Goal: Transaction & Acquisition: Purchase product/service

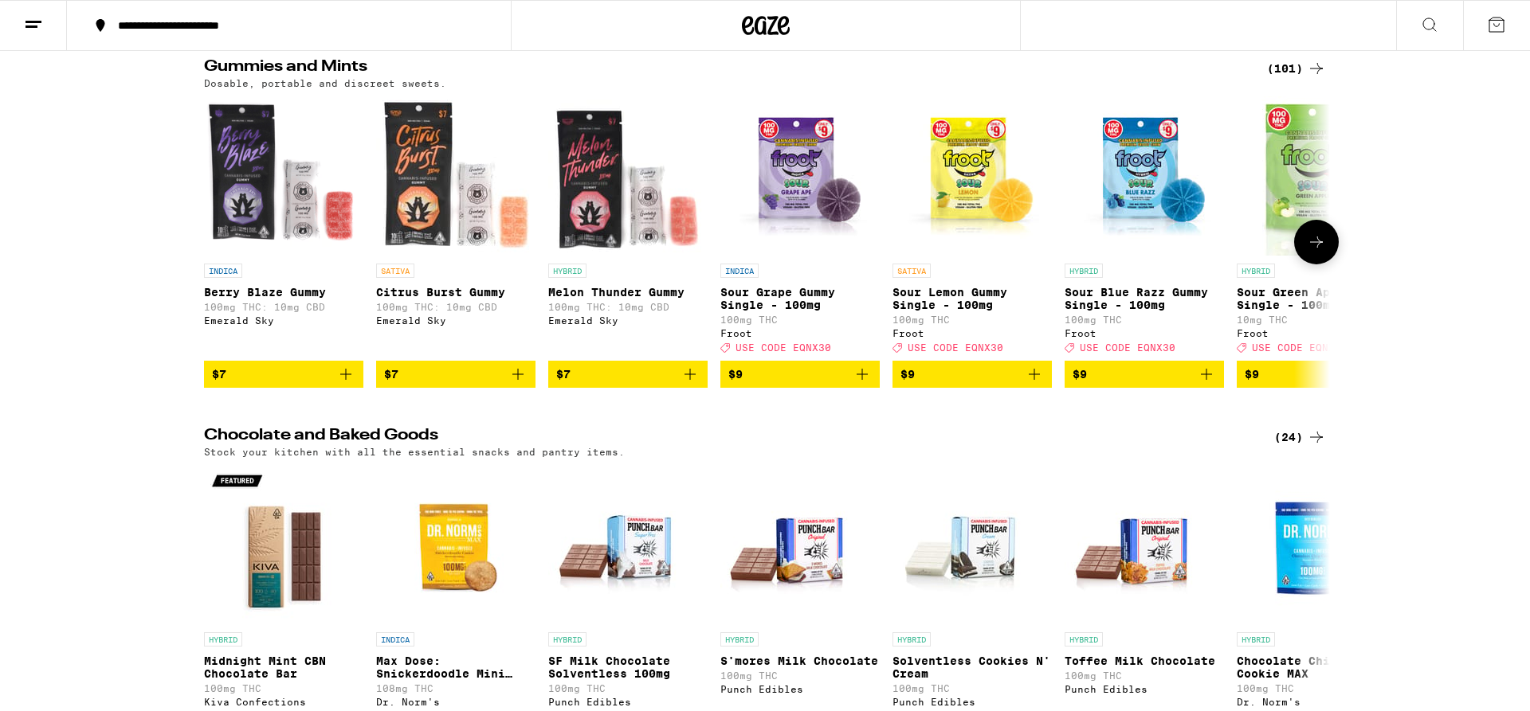
click at [1307, 241] on icon at bounding box center [1315, 242] width 19 height 19
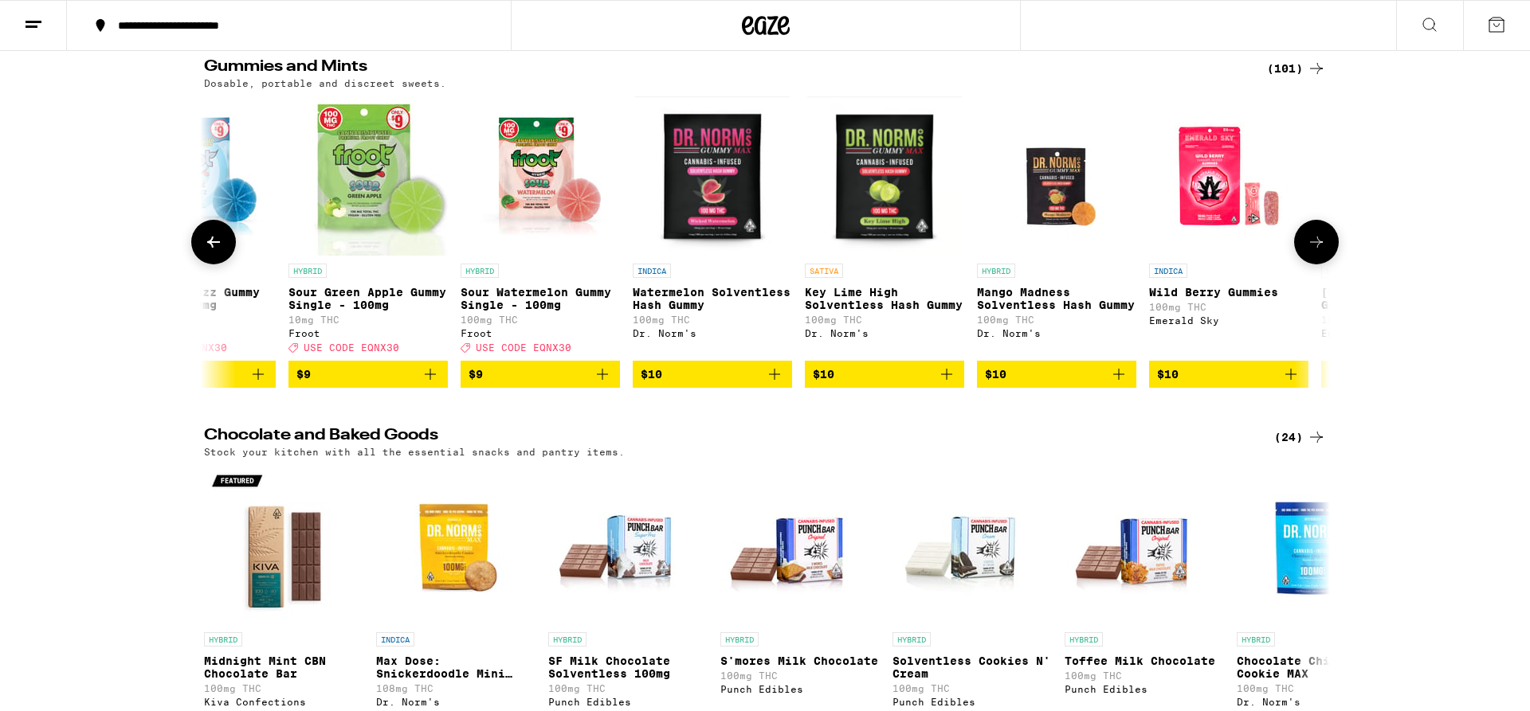
click at [1307, 241] on icon at bounding box center [1315, 242] width 19 height 19
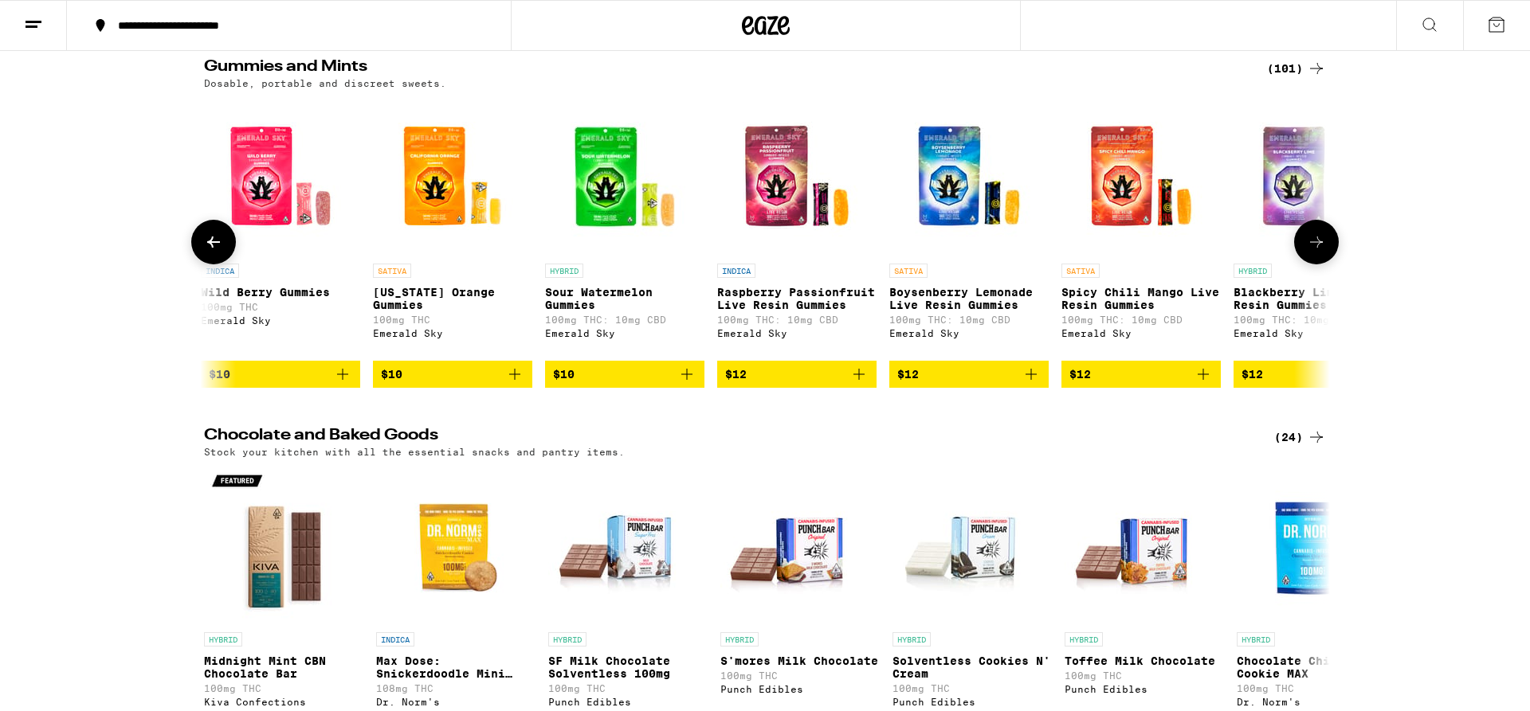
click at [1307, 241] on icon at bounding box center [1315, 242] width 19 height 19
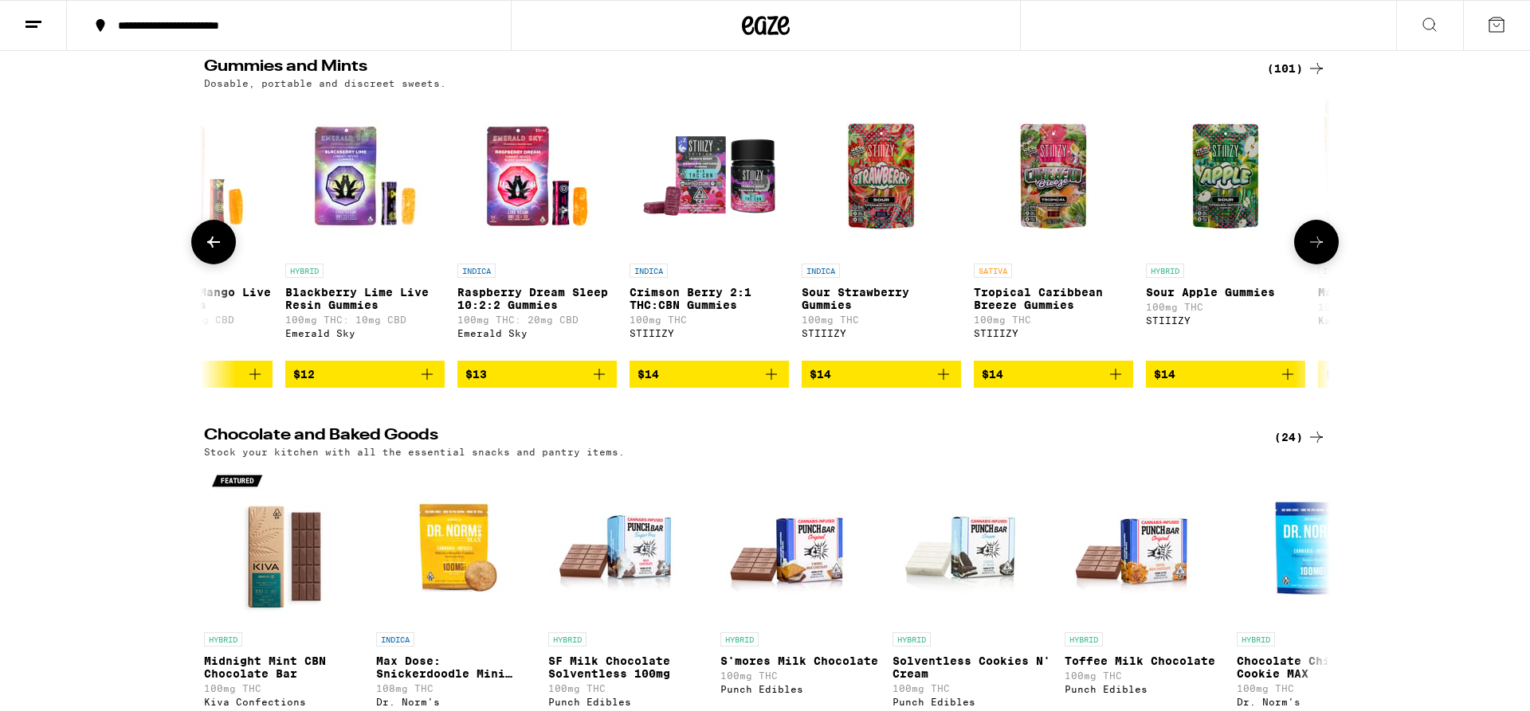
click at [1307, 241] on icon at bounding box center [1315, 242] width 19 height 19
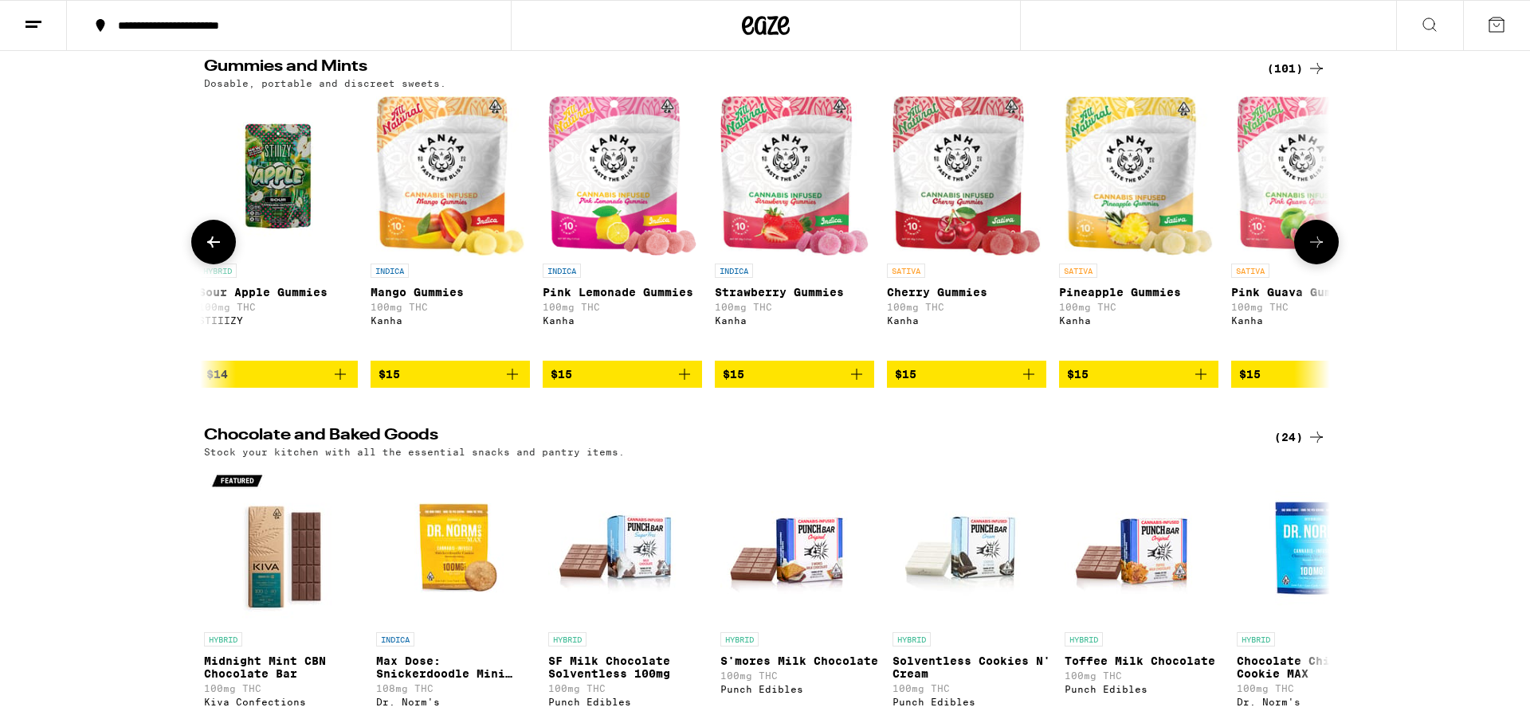
click at [1307, 241] on icon at bounding box center [1315, 242] width 19 height 19
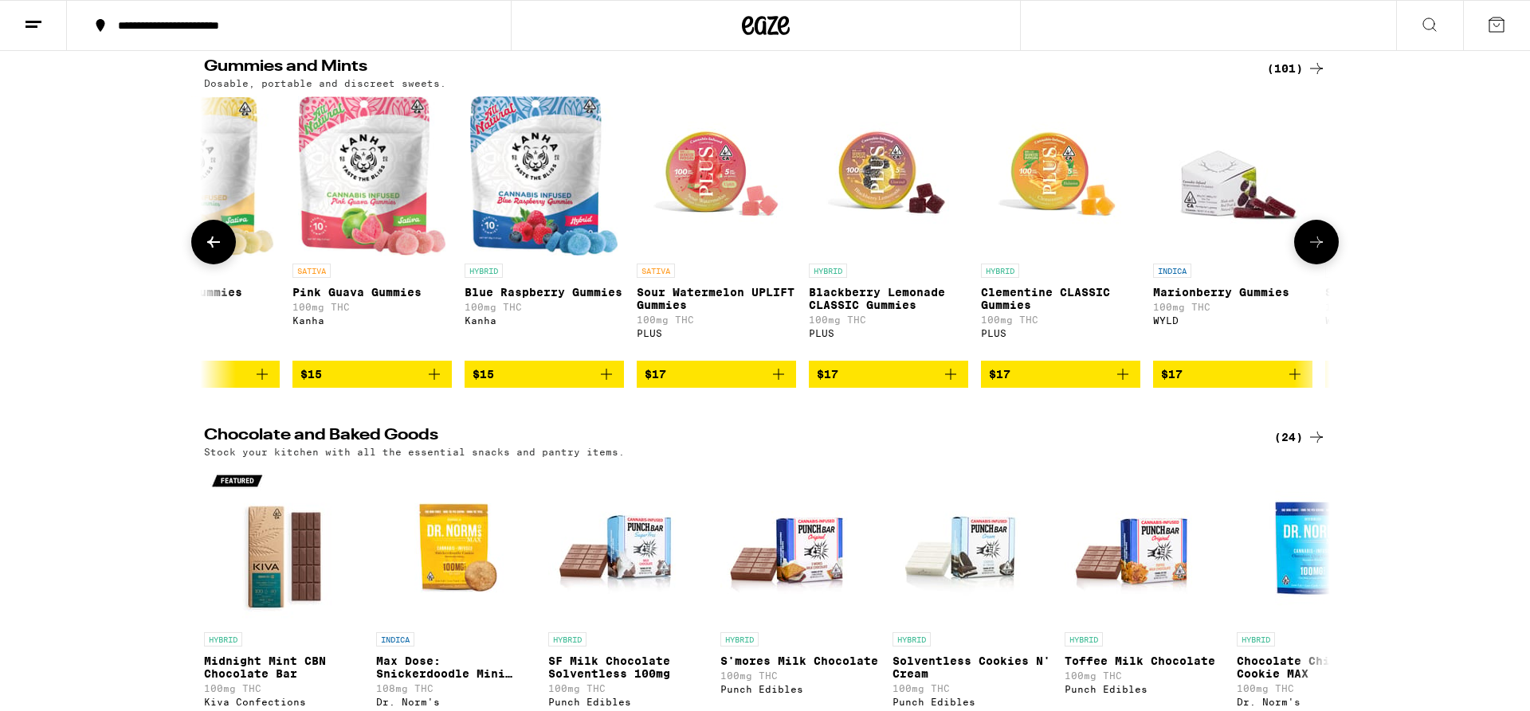
scroll to position [0, 4740]
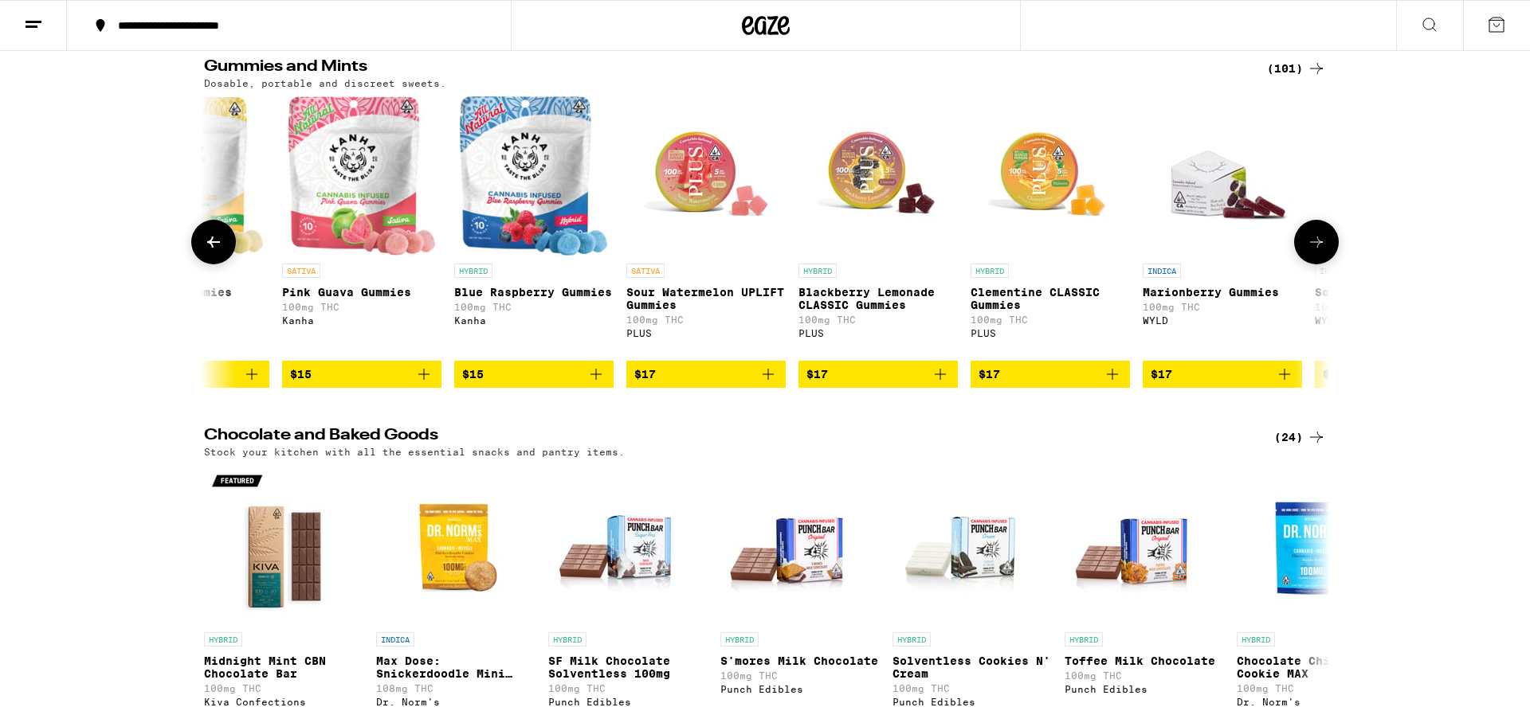
click at [1307, 241] on icon at bounding box center [1315, 242] width 19 height 19
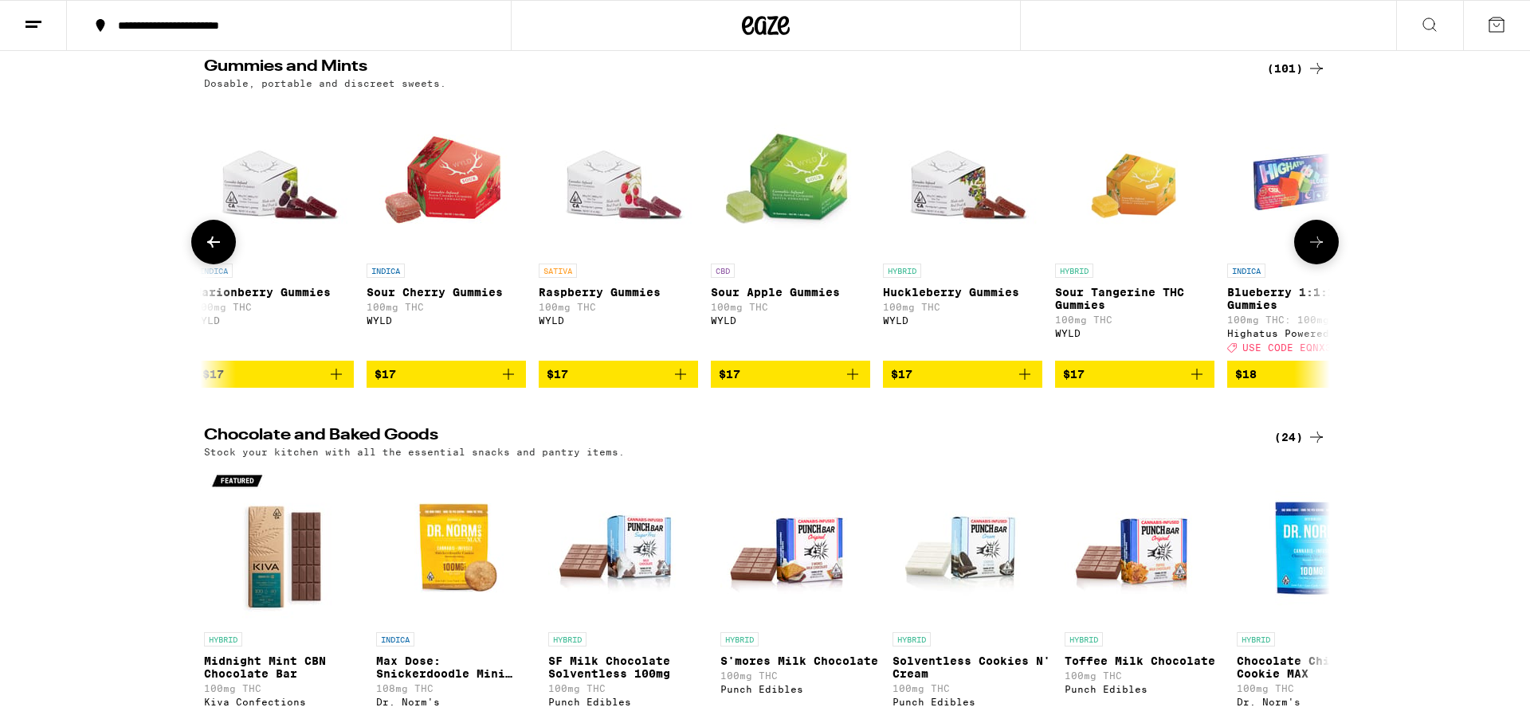
click at [1307, 241] on icon at bounding box center [1315, 242] width 19 height 19
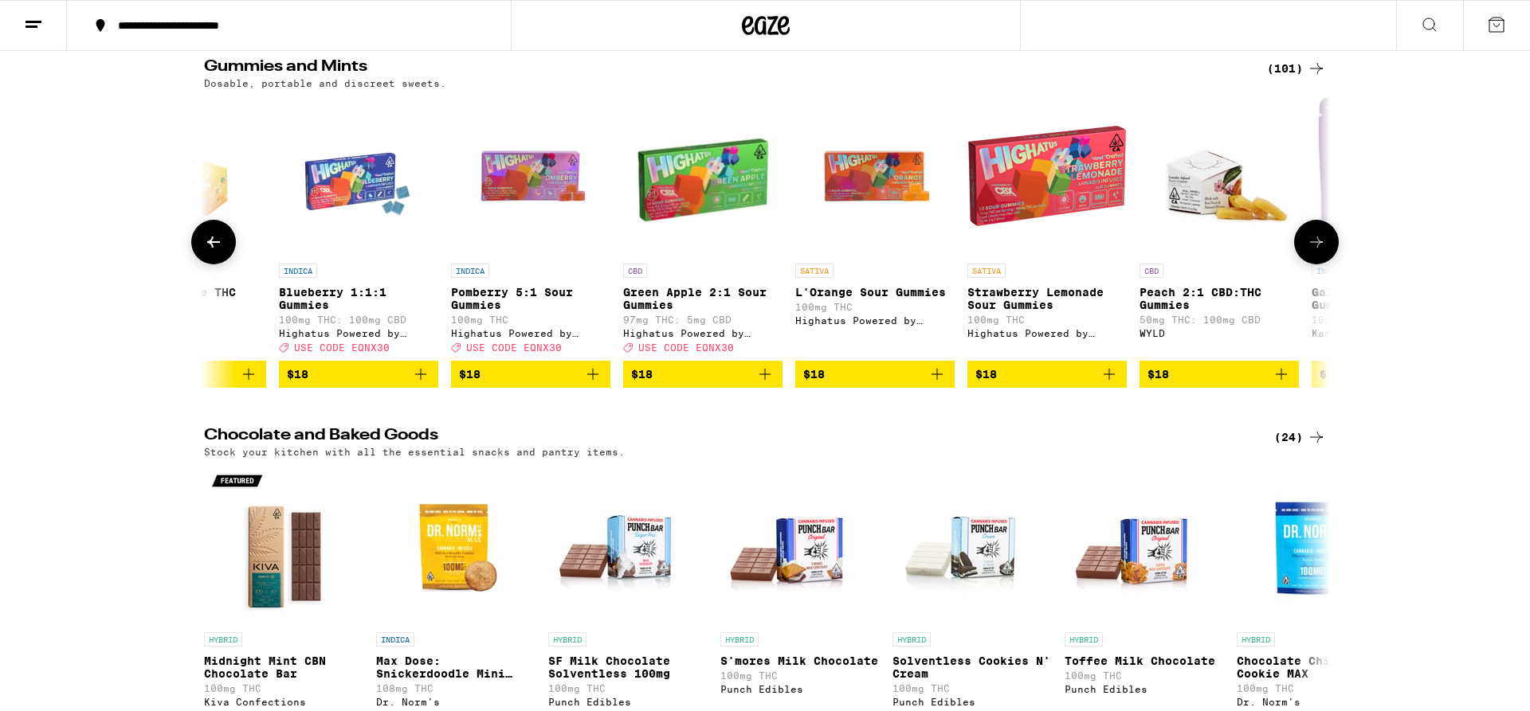
click at [1307, 241] on icon at bounding box center [1315, 242] width 19 height 19
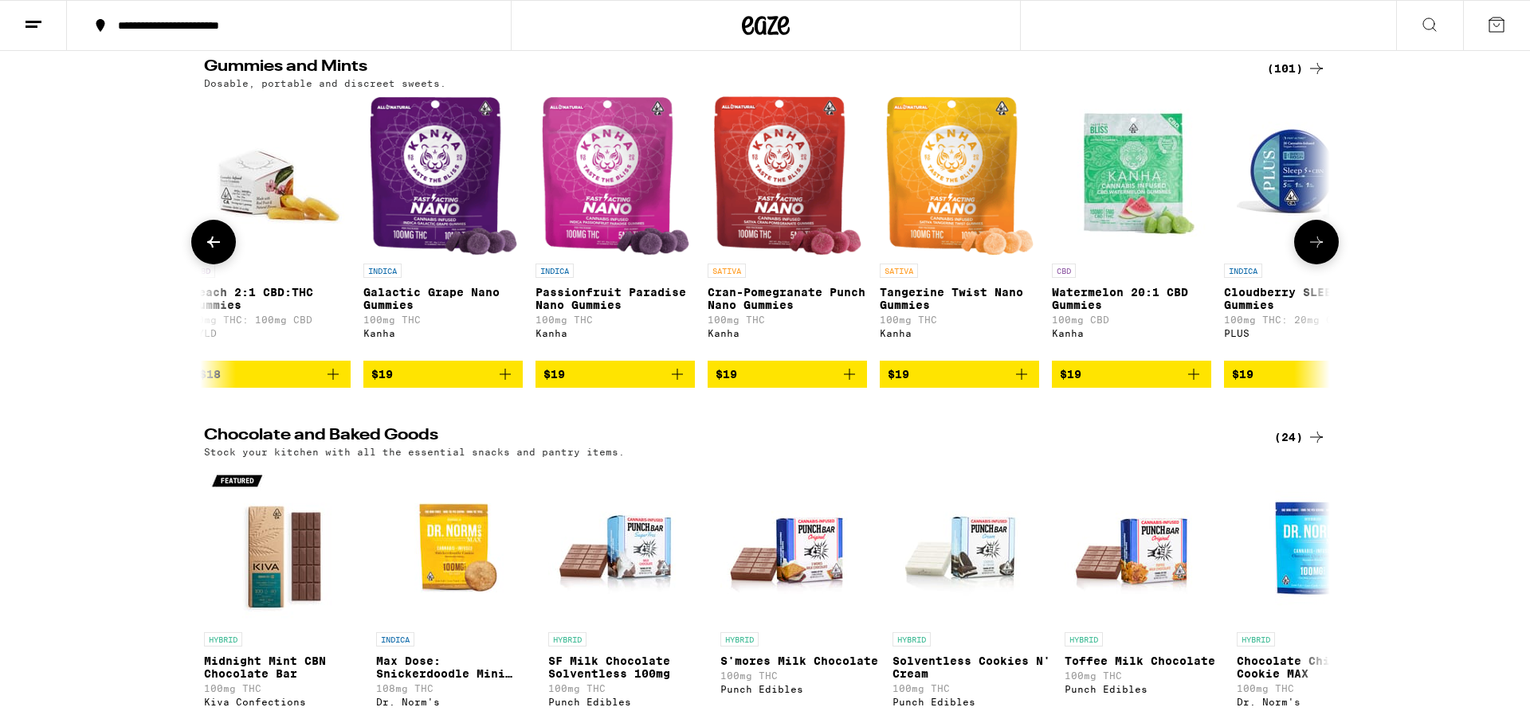
click at [1307, 241] on icon at bounding box center [1315, 242] width 19 height 19
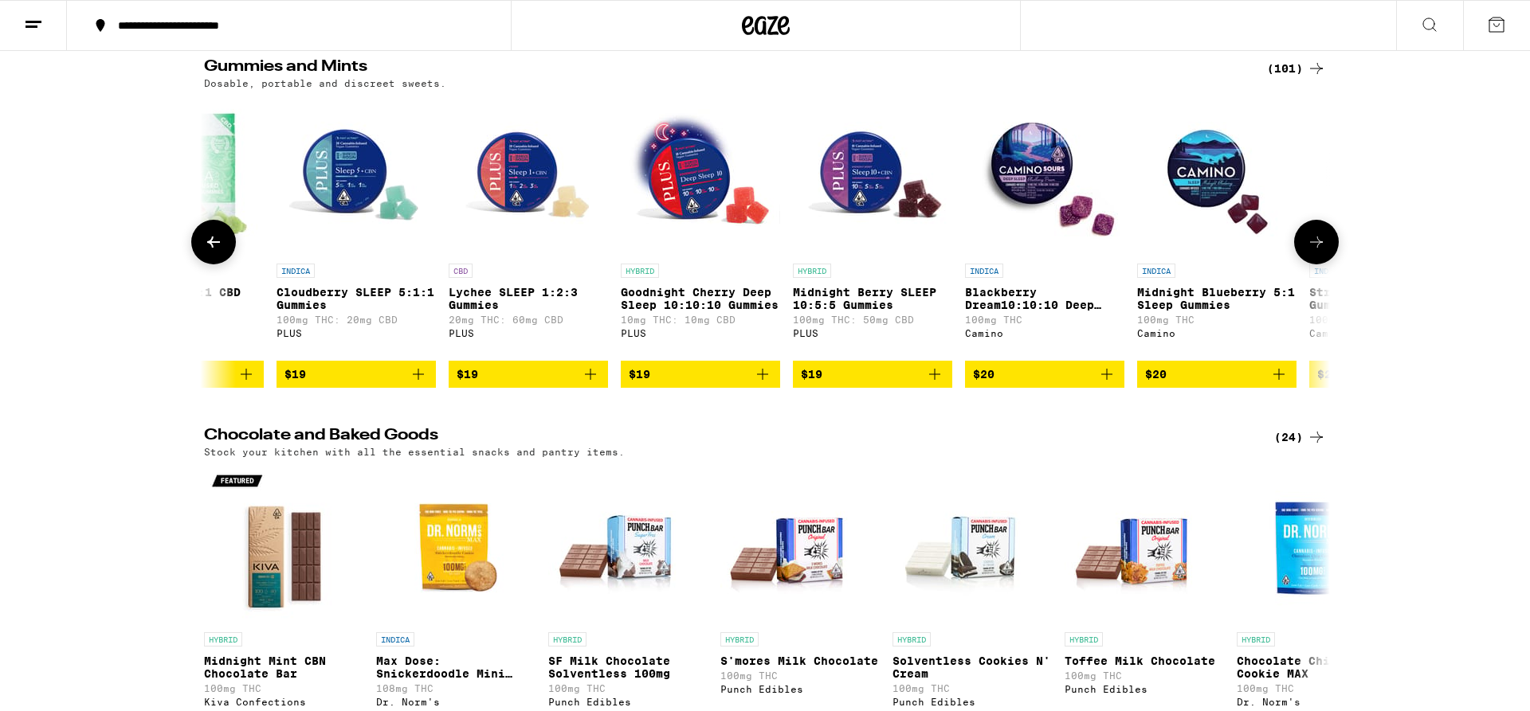
scroll to position [0, 8532]
click at [853, 186] on img "Open page for Midnight Berry SLEEP 10:5:5 Gummies from PLUS" at bounding box center [871, 175] width 159 height 159
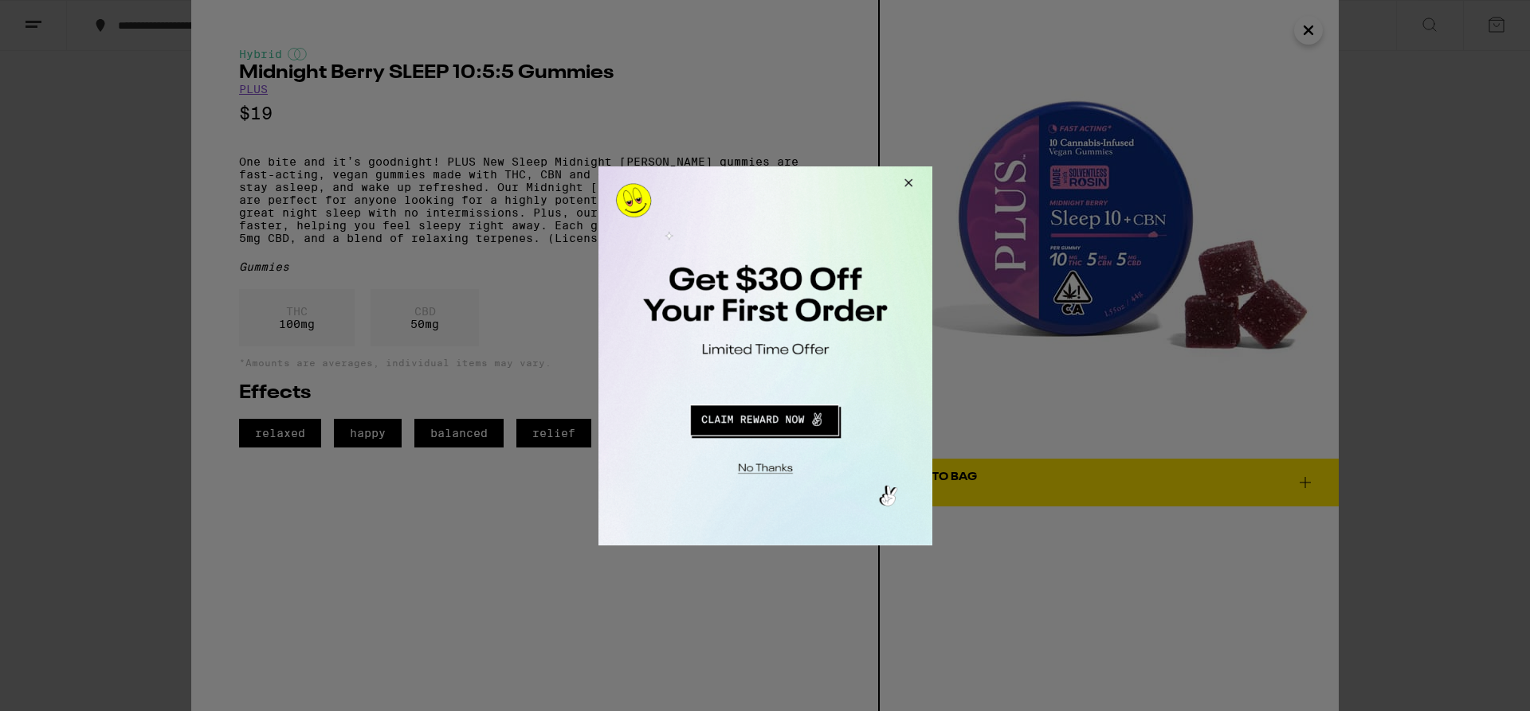
click at [910, 174] on button "Close Modal" at bounding box center [904, 185] width 43 height 38
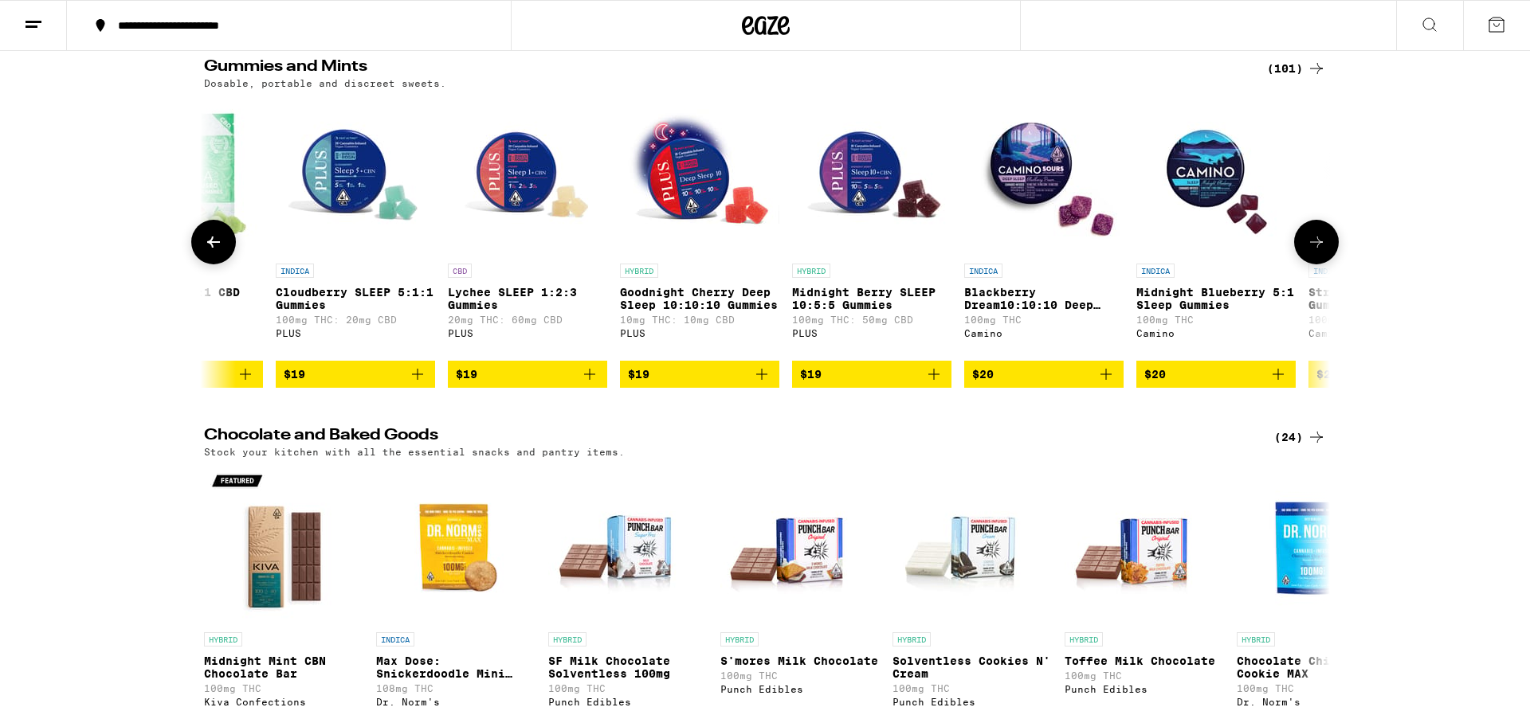
click at [864, 184] on img "Open page for Midnight Berry SLEEP 10:5:5 Gummies from PLUS" at bounding box center [871, 175] width 159 height 159
click at [1039, 177] on img "Open page for Blackberry Dream10:10:10 Deep Sleep Gummies from Camino" at bounding box center [1043, 175] width 159 height 159
click at [1193, 166] on img "Open page for Midnight Blueberry 5:1 Sleep Gummies from Camino" at bounding box center [1215, 175] width 159 height 159
click at [681, 174] on img "Open page for Goodnight Cherry Deep Sleep 10:10:10 Gummies from PLUS" at bounding box center [699, 175] width 159 height 159
click at [339, 161] on img "Open page for Cloudberry SLEEP 5:1:1 Gummies from PLUS" at bounding box center [355, 175] width 159 height 159
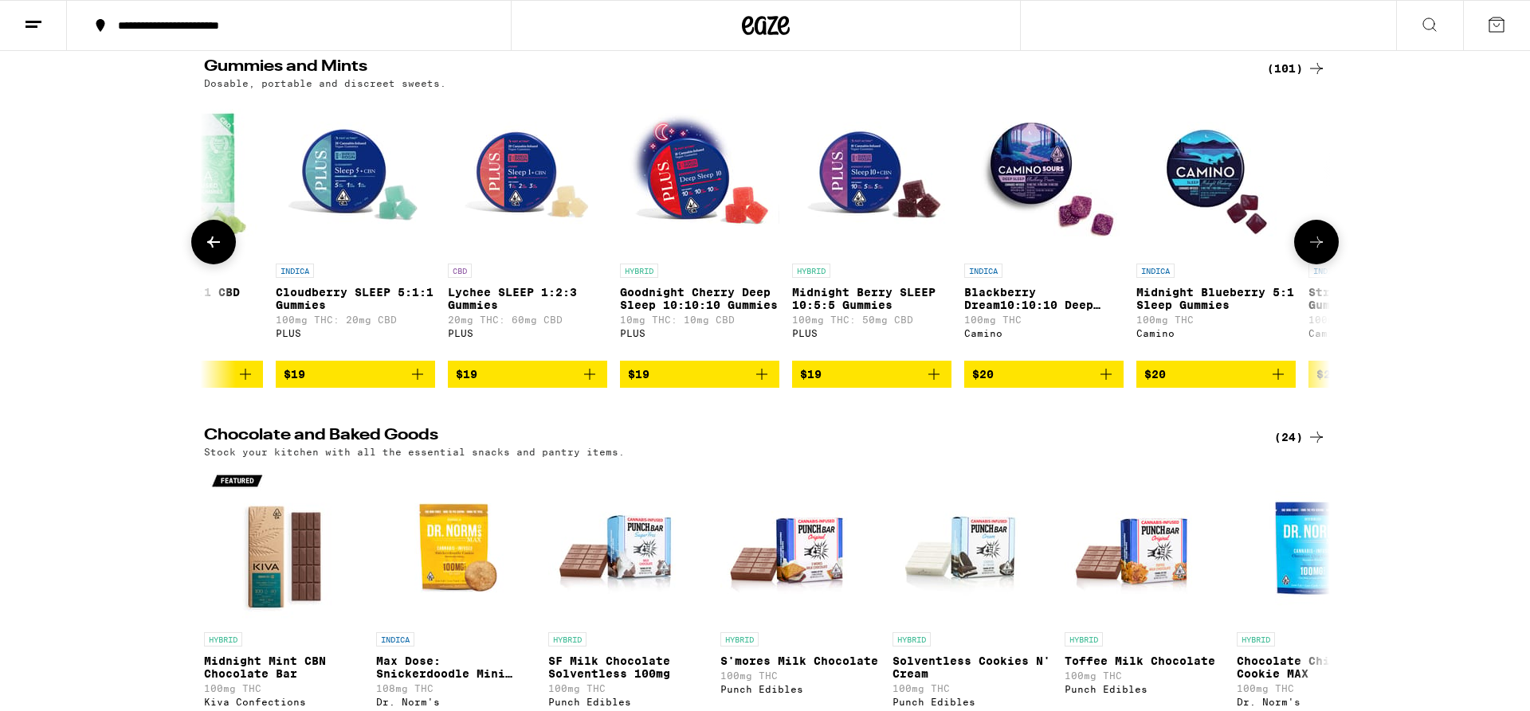
click at [515, 156] on img "Open page for Lychee SLEEP 1:2:3 Gummies from PLUS" at bounding box center [527, 175] width 159 height 159
click at [706, 186] on img "Open page for Goodnight Cherry Deep Sleep 10:10:10 Gummies from PLUS" at bounding box center [699, 175] width 159 height 159
click at [706, 174] on img "Open page for Goodnight Cherry Deep Sleep 10:10:10 Gummies from PLUS" at bounding box center [699, 175] width 159 height 159
click at [851, 178] on img "Open page for Midnight Berry SLEEP 10:5:5 Gummies from PLUS" at bounding box center [871, 175] width 159 height 159
click at [1051, 164] on img "Open page for Blackberry Dream10:10:10 Deep Sleep Gummies from Camino" at bounding box center [1043, 175] width 159 height 159
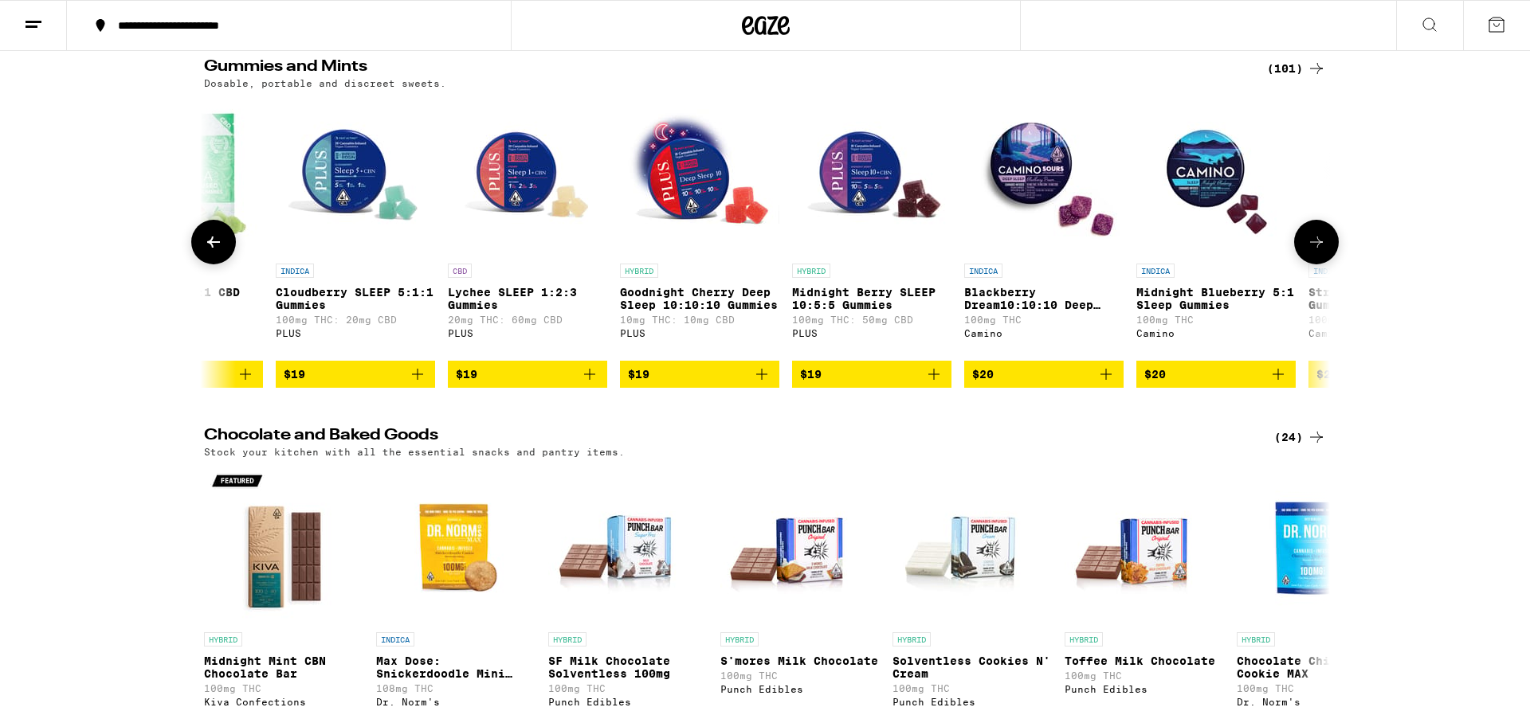
click at [1205, 176] on img "Open page for Midnight Blueberry 5:1 Sleep Gummies from Camino" at bounding box center [1215, 175] width 159 height 159
click at [1310, 248] on icon at bounding box center [1315, 242] width 19 height 19
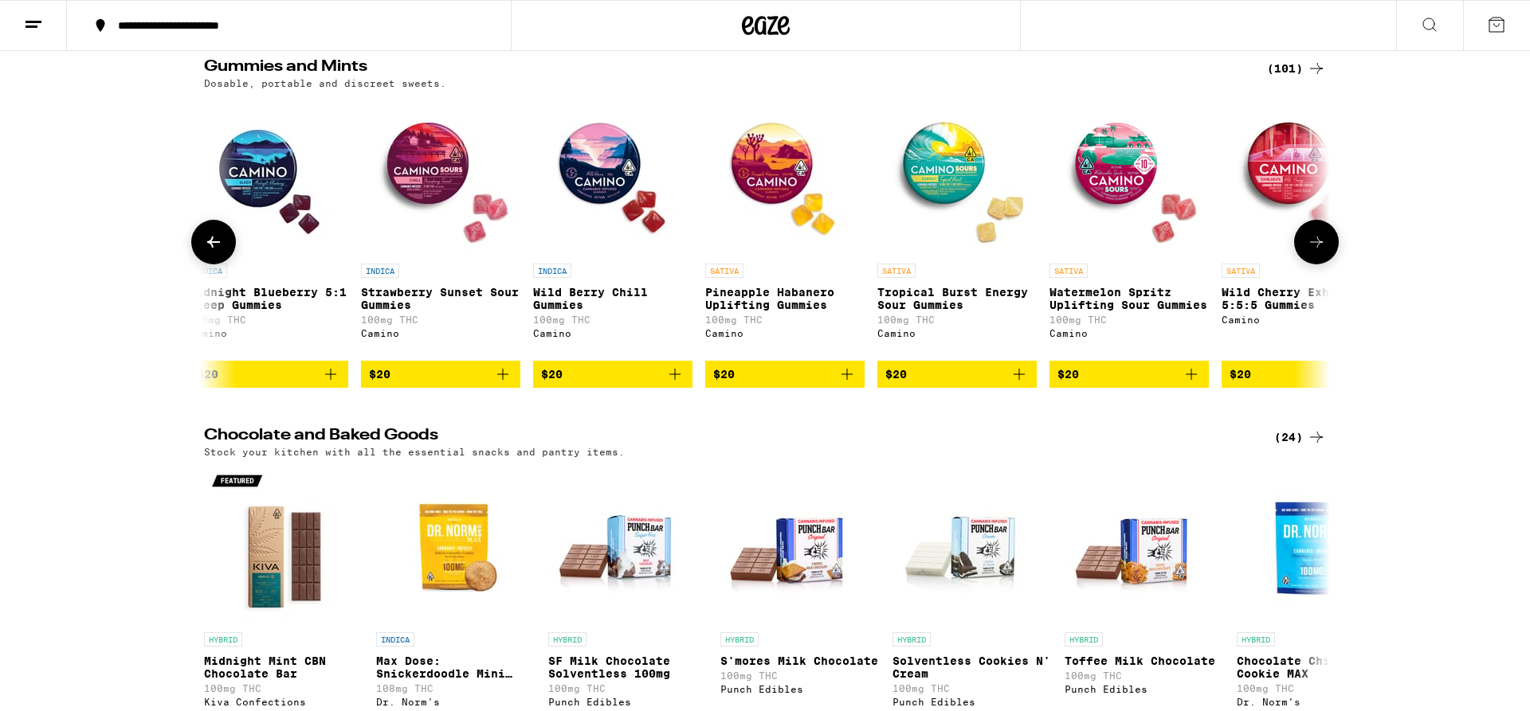
scroll to position [0, 9480]
click at [450, 174] on img "Open page for Strawberry Sunset Sour Gummies from Camino" at bounding box center [439, 175] width 159 height 159
click at [605, 161] on img "Open page for Wild Berry Chill Gummies from Camino" at bounding box center [611, 175] width 159 height 159
click at [612, 178] on img "Open page for Wild Berry Chill Gummies from Camino" at bounding box center [611, 175] width 159 height 159
click at [794, 175] on img "Open page for Pineapple Habanero Uplifting Gummies from Camino" at bounding box center [783, 175] width 159 height 159
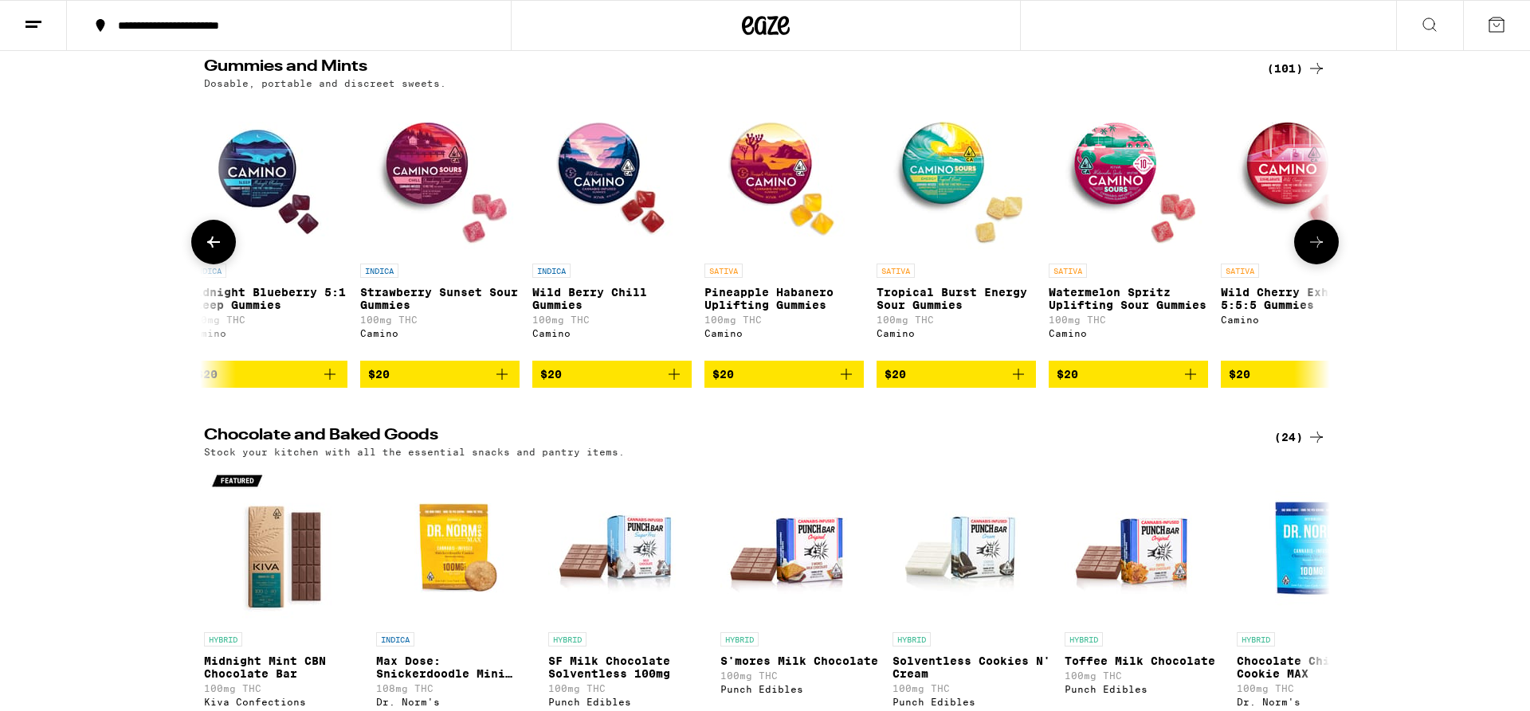
click at [934, 155] on img "Open page for Tropical Burst Energy Sour Gummies from Camino" at bounding box center [955, 175] width 159 height 159
click at [1125, 164] on img "Open page for Watermelon Spritz Uplifting Sour Gummies from Camino" at bounding box center [1127, 175] width 159 height 159
click at [1287, 175] on img "Open page for Wild Cherry Exhilarate 5:5:5 Gummies from Camino" at bounding box center [1299, 175] width 159 height 159
click at [1317, 252] on icon at bounding box center [1315, 242] width 19 height 19
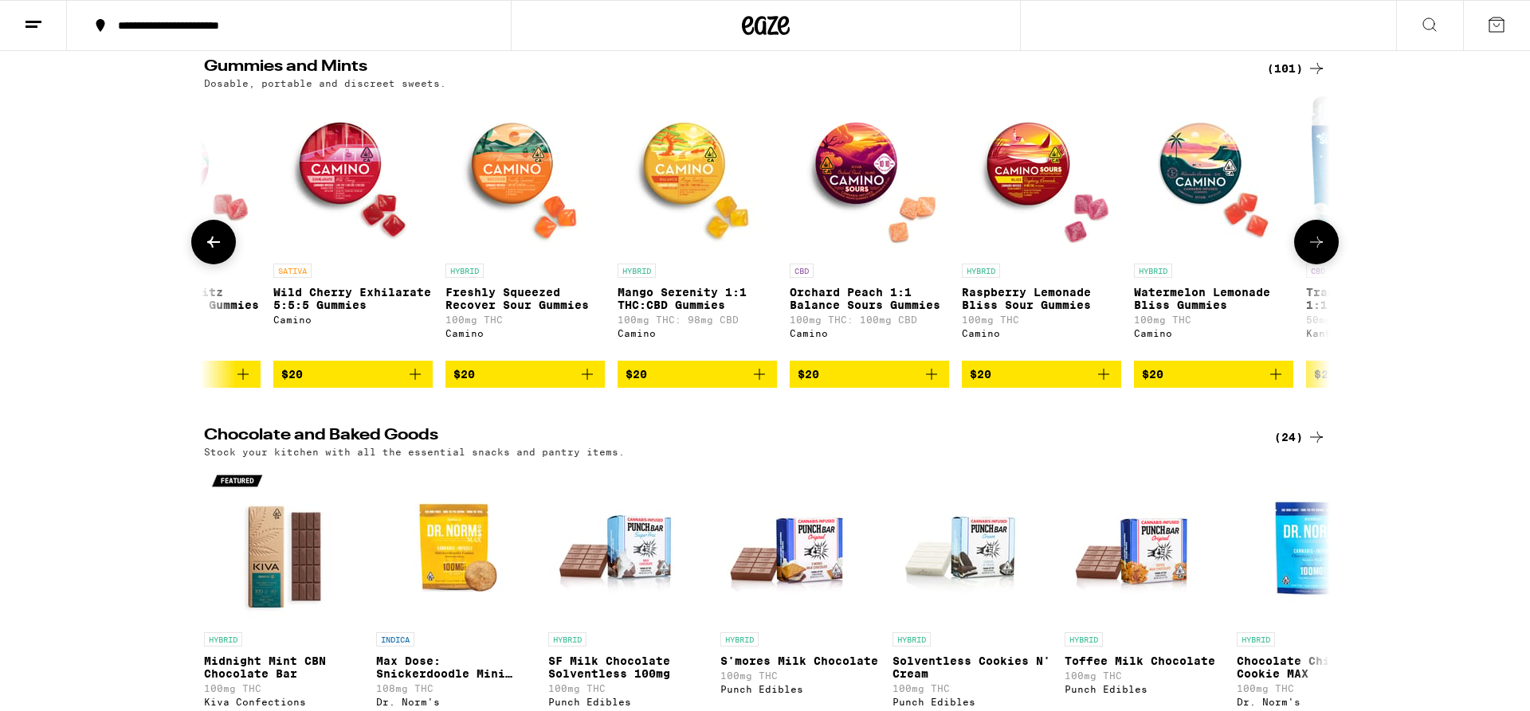
scroll to position [0, 10428]
click at [526, 157] on img "Open page for Freshly Squeezed Recover Sour Gummies from Camino" at bounding box center [524, 175] width 159 height 159
click at [672, 148] on img "Open page for Mango Serenity 1:1 THC:CBD Gummies from Camino" at bounding box center [696, 175] width 159 height 159
click at [1187, 177] on img "Open page for Watermelon Lemonade Bliss Gummies from Camino" at bounding box center [1212, 175] width 159 height 159
click at [1314, 249] on icon at bounding box center [1315, 242] width 19 height 19
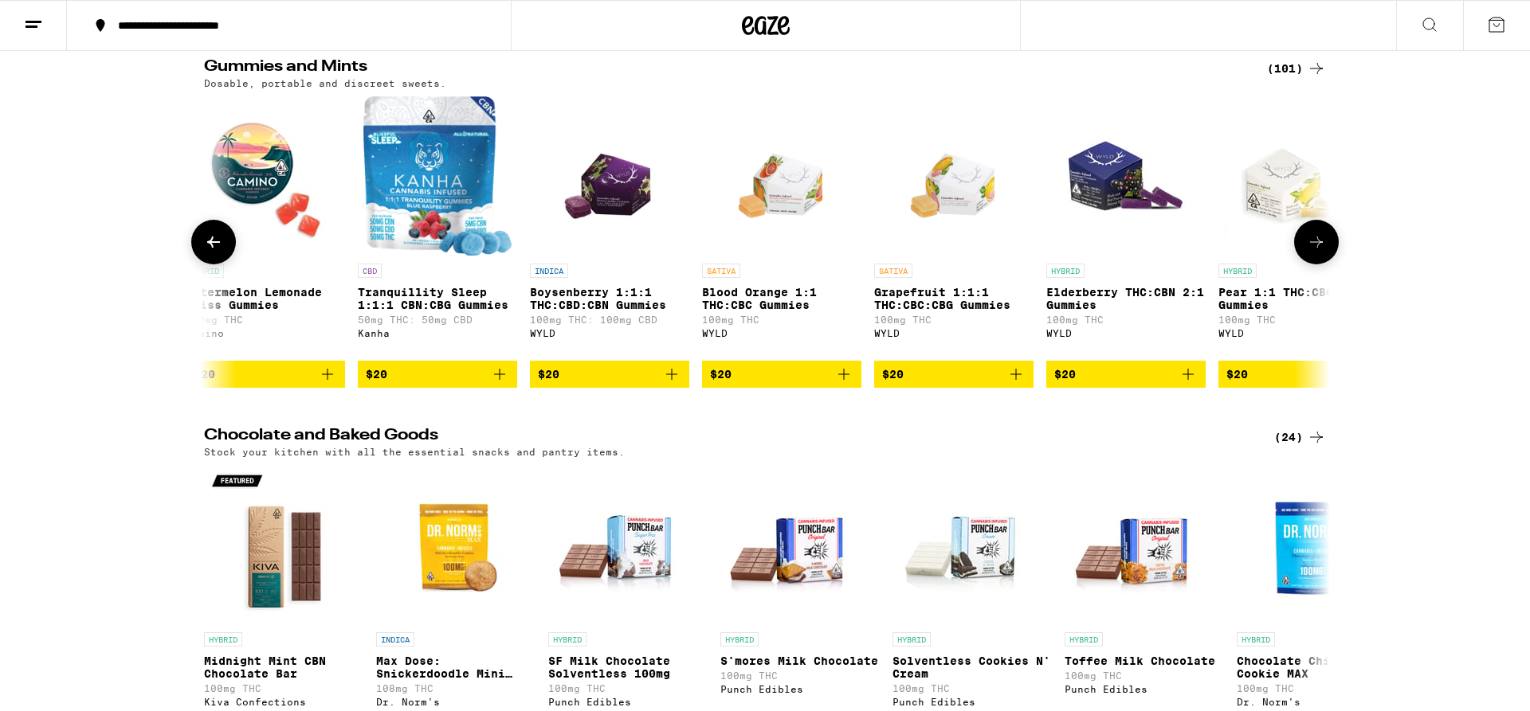
scroll to position [0, 11376]
click at [616, 186] on img "Open page for Boysenberry 1:1:1 THC:CBD:CBN Gummies from WYLD" at bounding box center [609, 175] width 114 height 159
click at [612, 183] on img "Open page for Boysenberry 1:1:1 THC:CBD:CBN Gummies from WYLD" at bounding box center [609, 175] width 114 height 159
click at [209, 243] on icon at bounding box center [213, 242] width 19 height 19
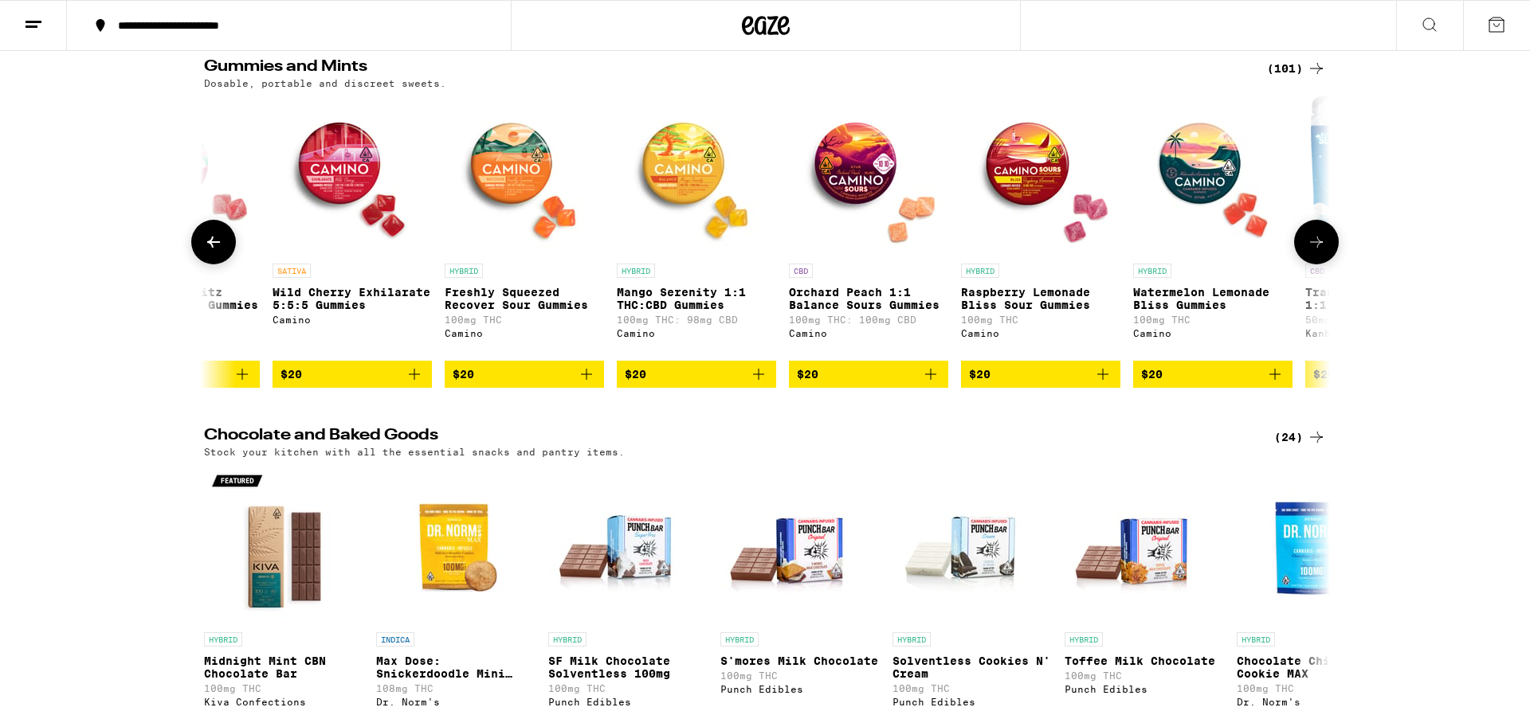
click at [209, 243] on icon at bounding box center [213, 242] width 19 height 19
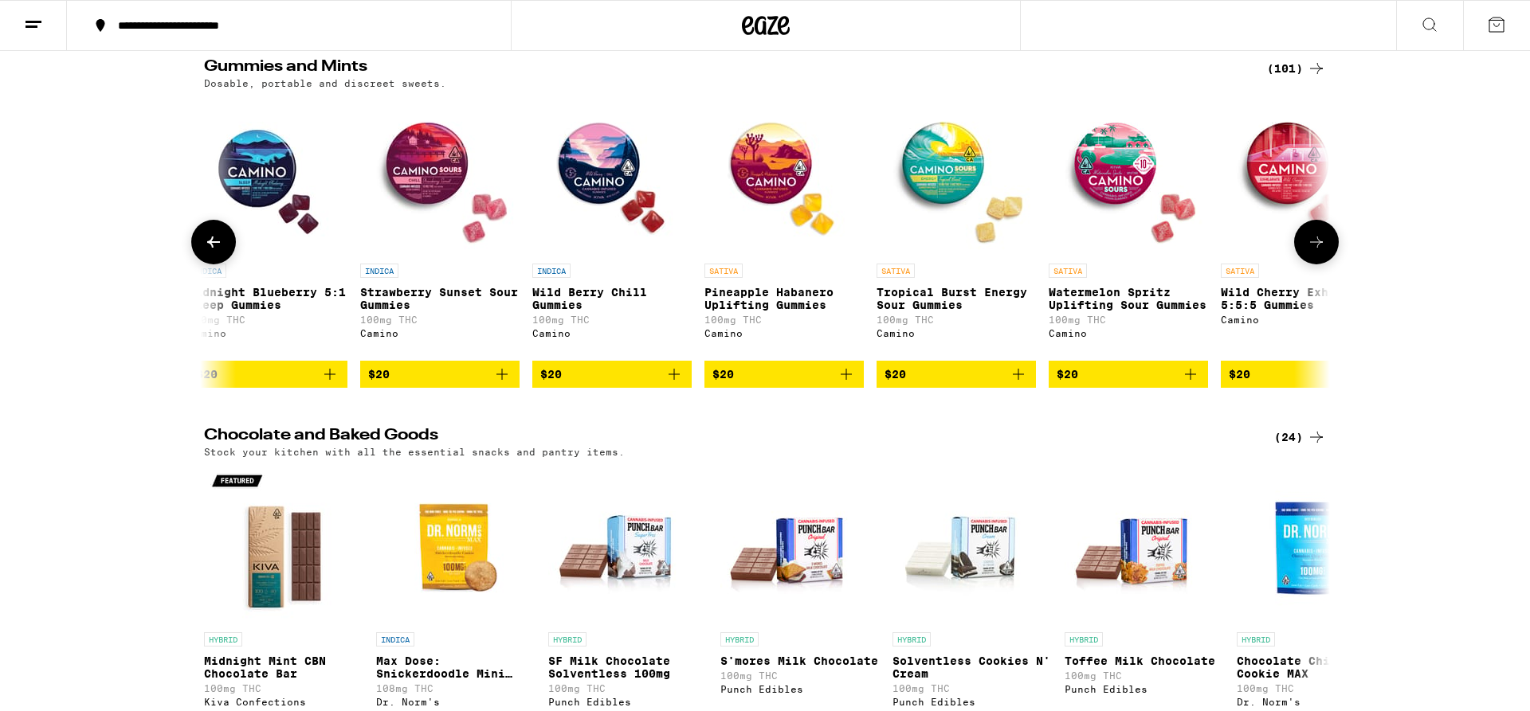
click at [209, 243] on icon at bounding box center [213, 242] width 19 height 19
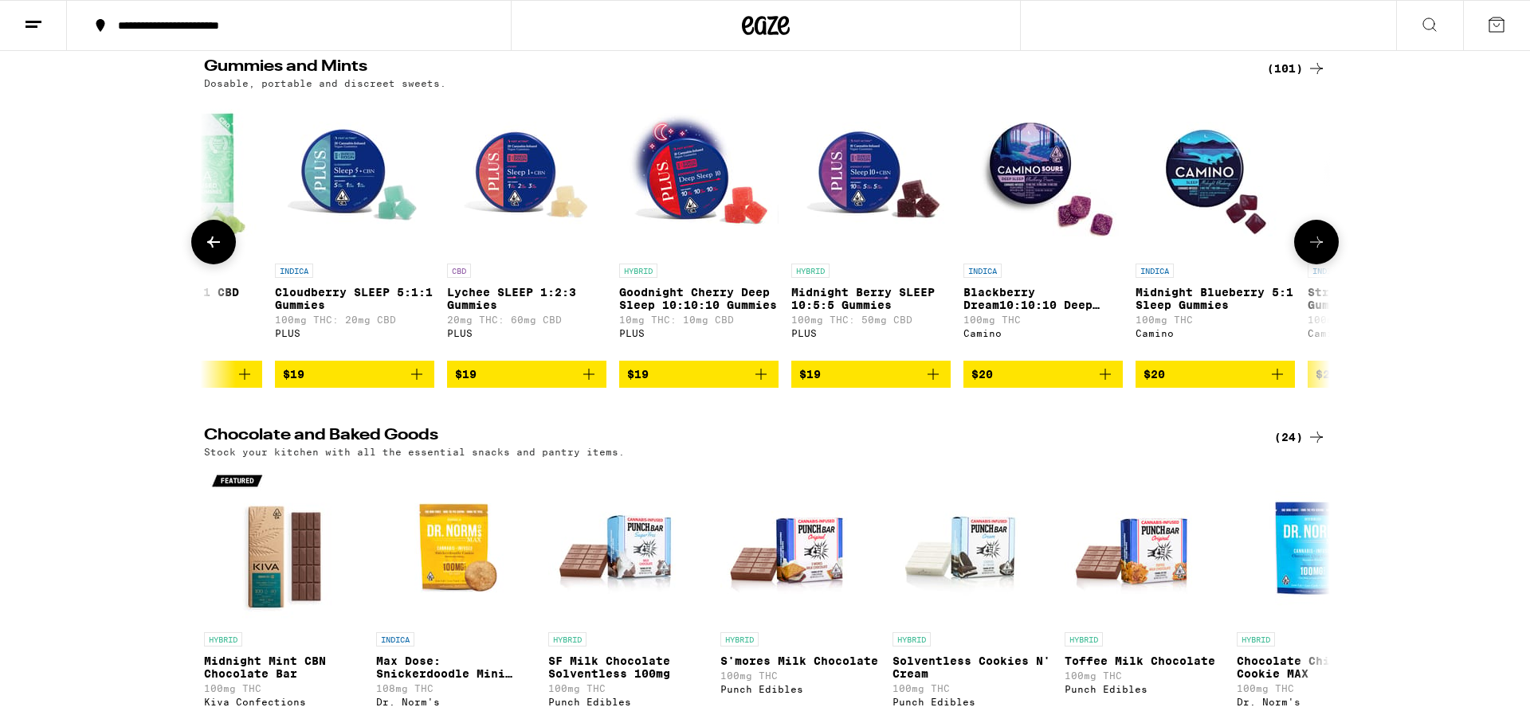
scroll to position [0, 8532]
click at [875, 190] on img "Open page for Midnight Berry SLEEP 10:5:5 Gummies from PLUS" at bounding box center [871, 175] width 159 height 159
click at [853, 196] on img "Open page for Midnight Berry SLEEP 10:5:5 Gummies from PLUS" at bounding box center [871, 175] width 159 height 159
click at [1316, 244] on icon at bounding box center [1315, 242] width 19 height 19
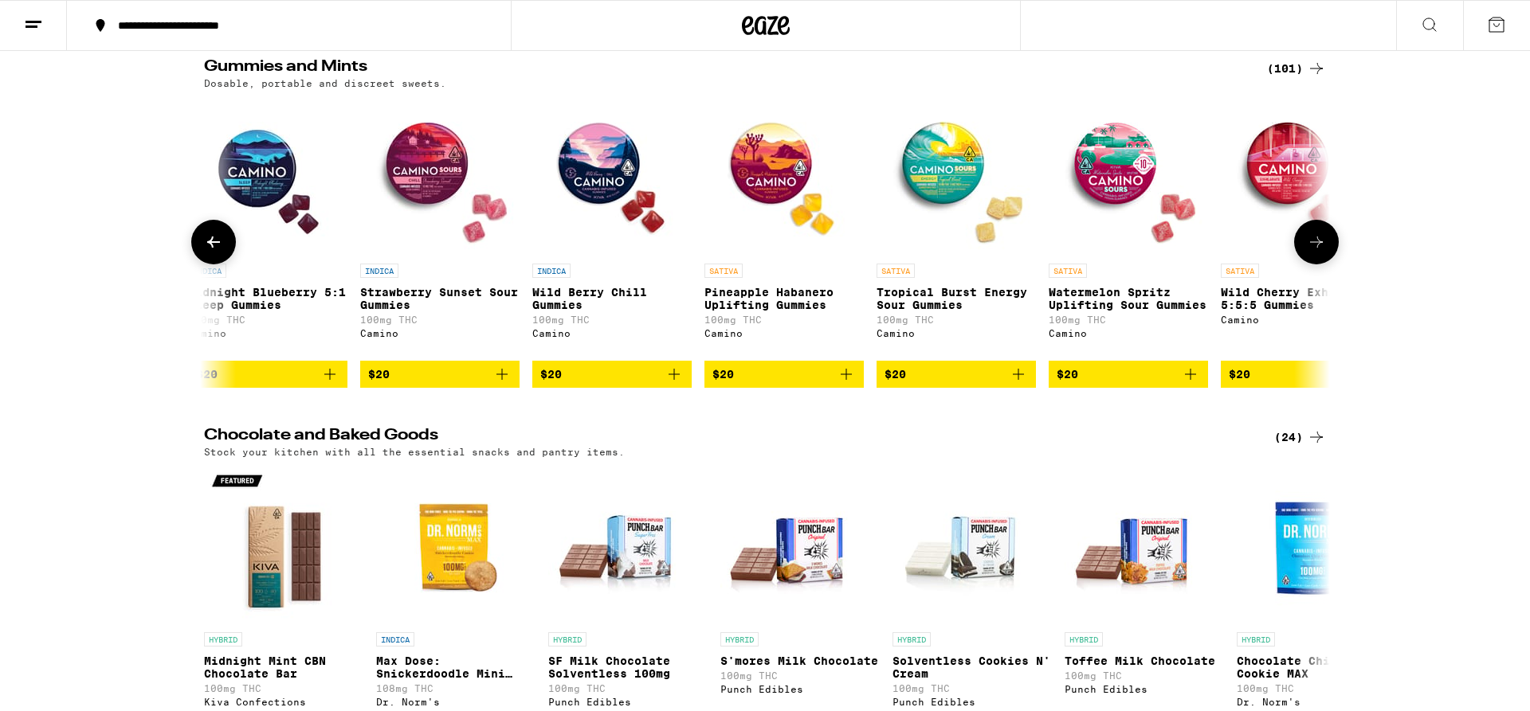
click at [1316, 244] on icon at bounding box center [1315, 242] width 19 height 19
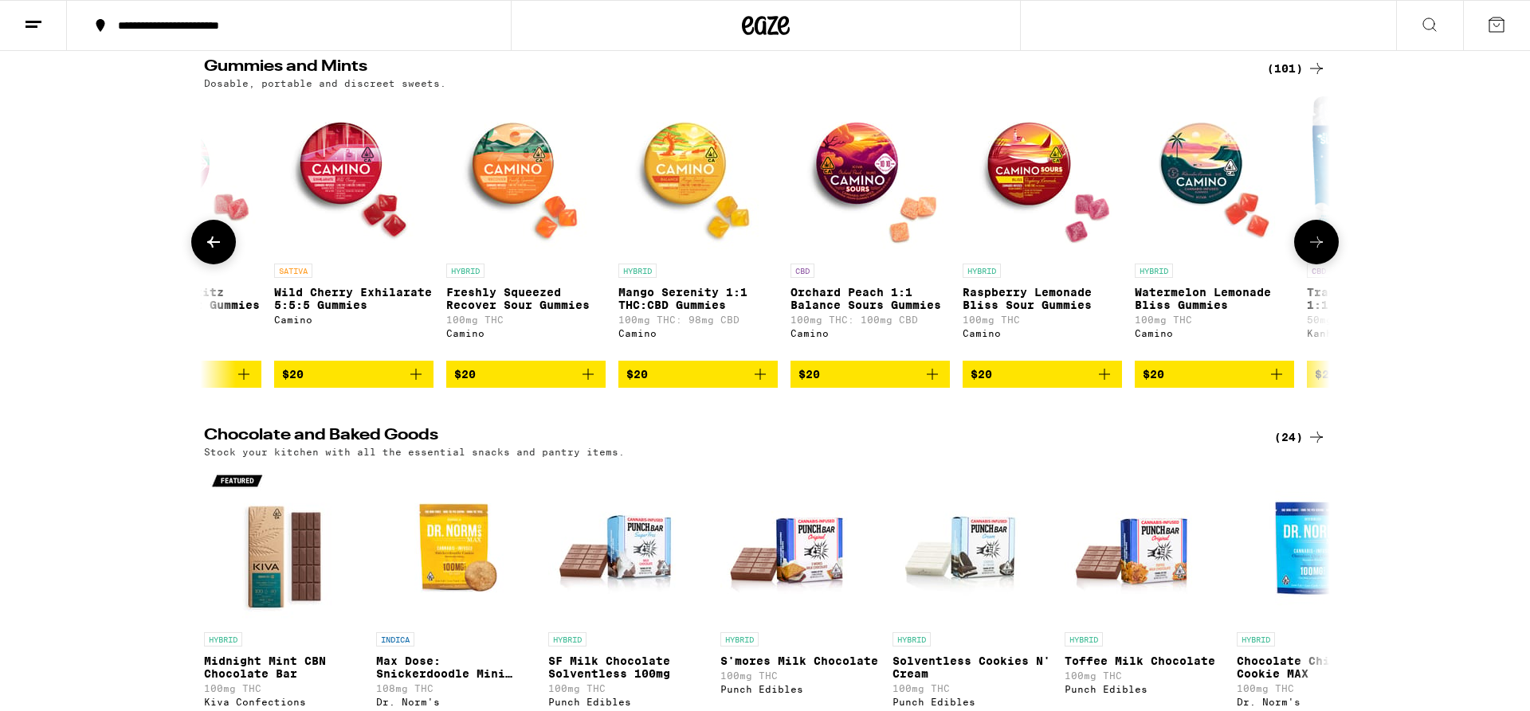
click at [1316, 244] on icon at bounding box center [1315, 242] width 19 height 19
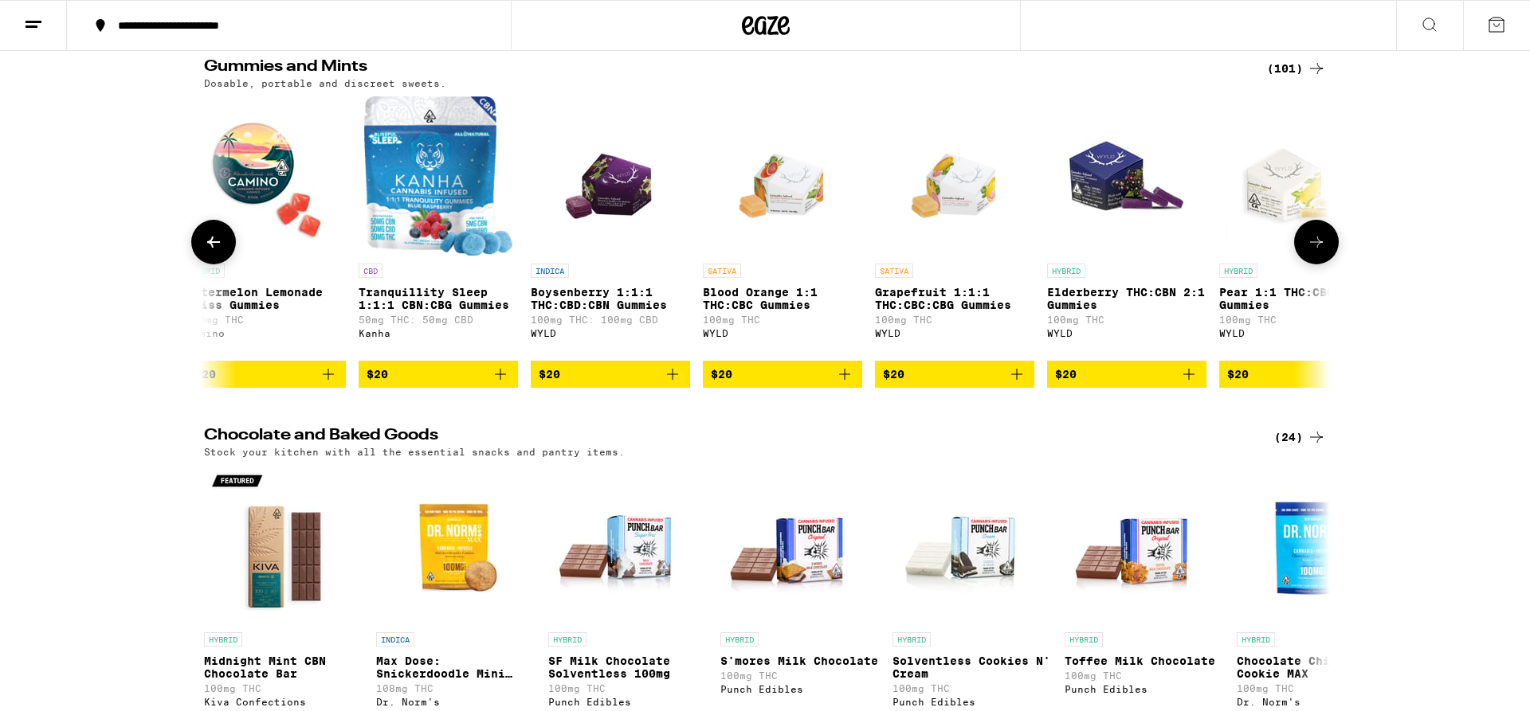
scroll to position [0, 11375]
click at [636, 190] on img "Open page for Boysenberry 1:1:1 THC:CBD:CBN Gummies from WYLD" at bounding box center [610, 175] width 114 height 159
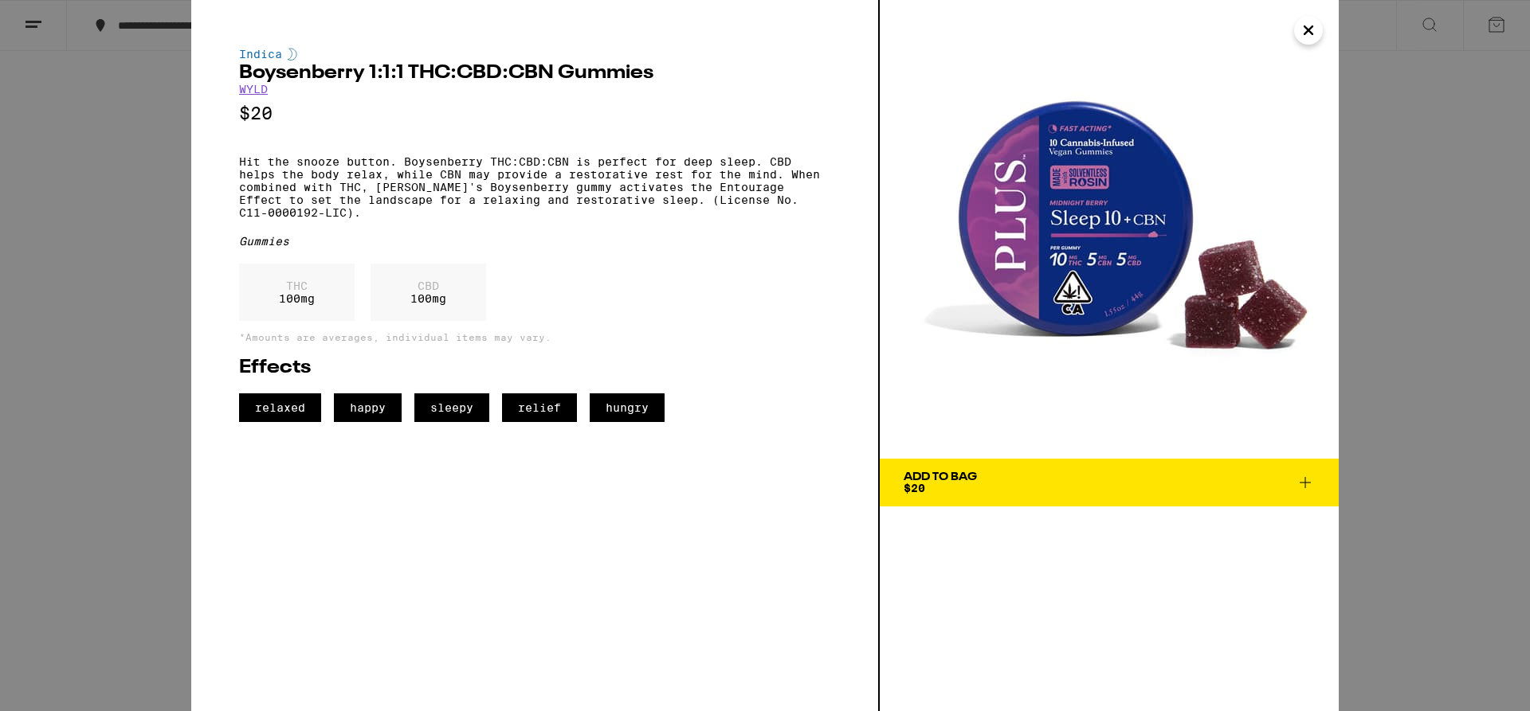
click at [1311, 29] on icon "Close" at bounding box center [1308, 30] width 19 height 24
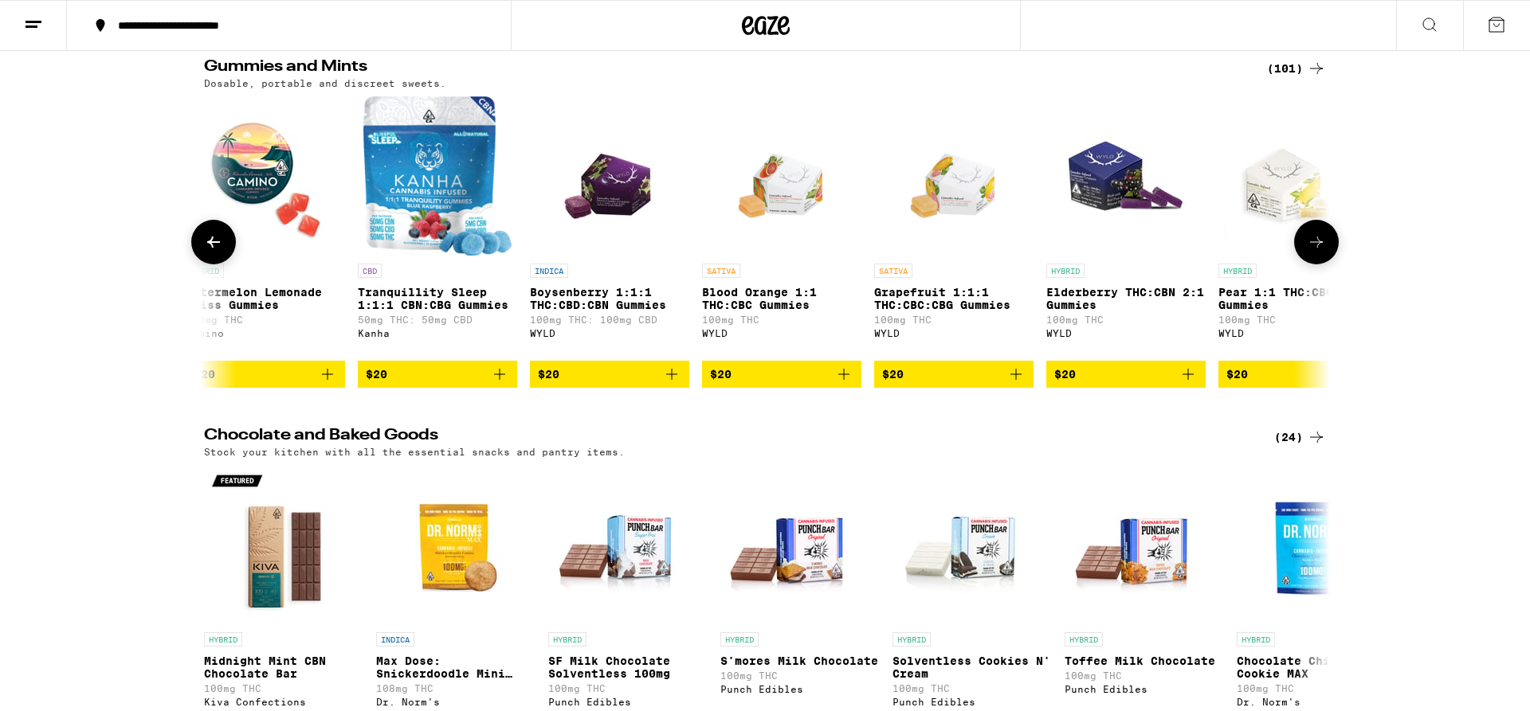
click at [610, 216] on img "Open page for Boysenberry 1:1:1 THC:CBD:CBN Gummies from WYLD" at bounding box center [610, 175] width 114 height 159
click at [793, 208] on img "Open page for Blood Orange 1:1 THC:CBC Gummies from WYLD" at bounding box center [782, 175] width 114 height 159
click at [926, 217] on img "Open page for Grapefruit 1:1:1 THC:CBC:CBG Gummies from WYLD" at bounding box center [954, 175] width 114 height 159
click at [1101, 179] on img "Open page for Elderberry THC:CBN 2:1 Gummies from WYLD" at bounding box center [1125, 175] width 159 height 159
click at [1261, 205] on img "Open page for Pear 1:1 THC:CBG Gummies from WYLD" at bounding box center [1297, 175] width 159 height 159
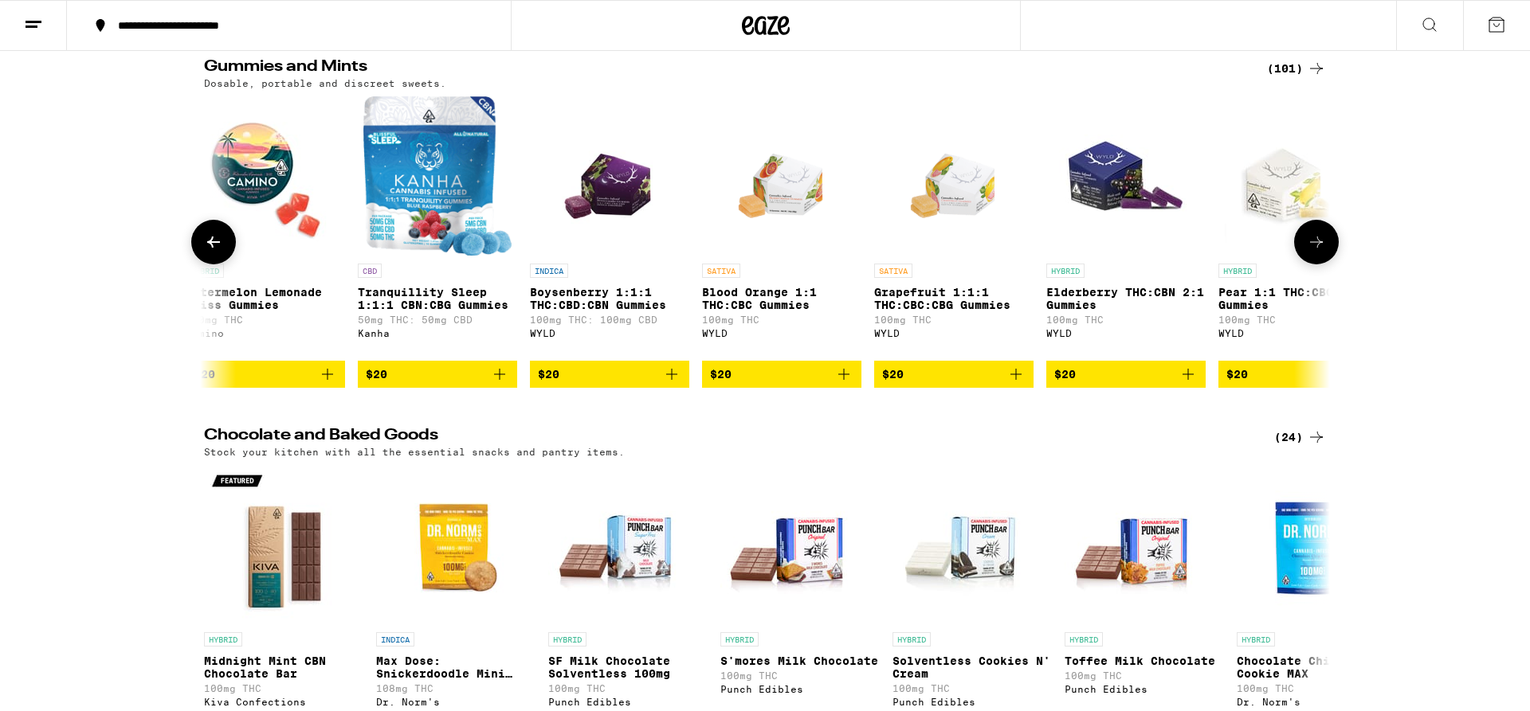
click at [1332, 264] on div at bounding box center [1316, 242] width 45 height 45
click at [1314, 240] on button at bounding box center [1316, 242] width 45 height 45
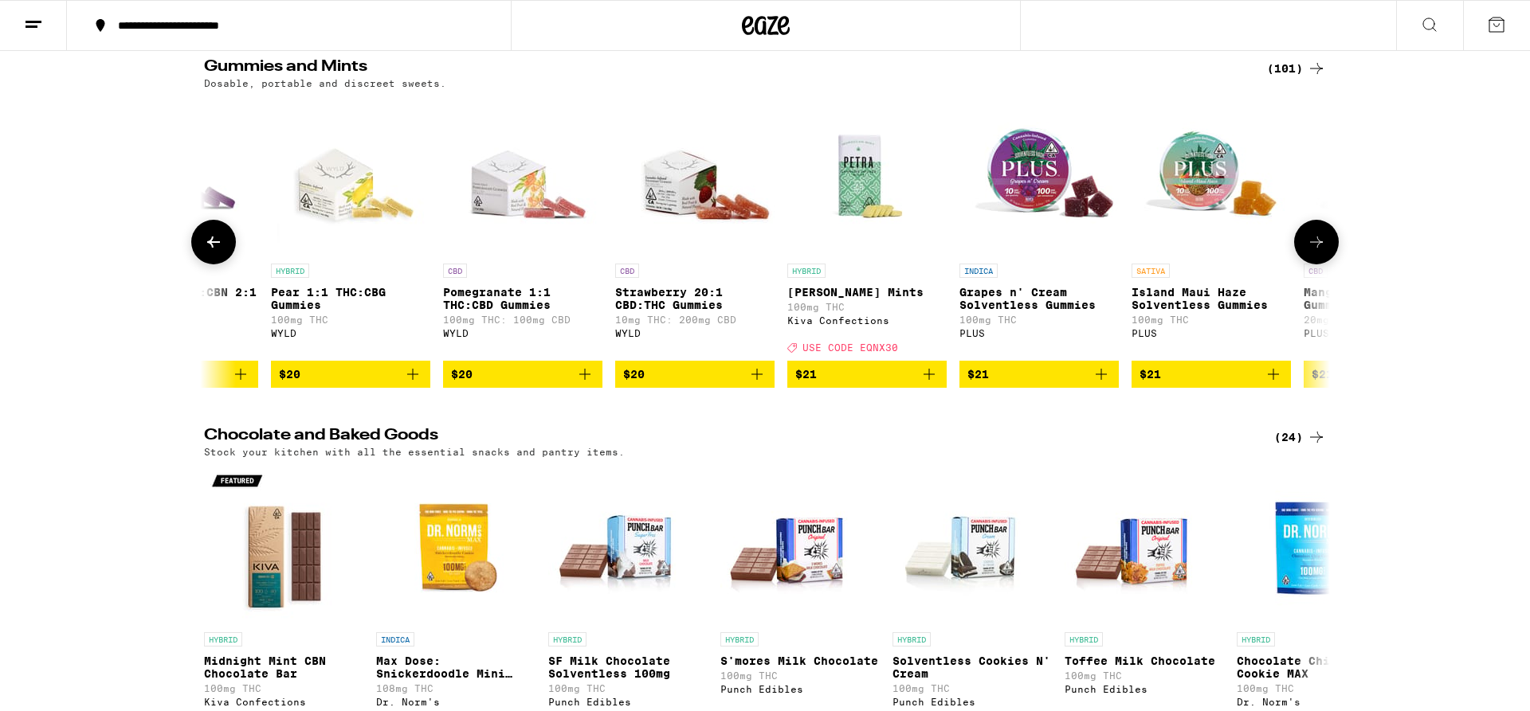
scroll to position [0, 12323]
click at [501, 179] on img "Open page for Pomegranate 1:1 THC:CBD Gummies from WYLD" at bounding box center [521, 175] width 159 height 159
click at [697, 174] on img "Open page for Strawberry 20:1 CBD:THC Gummies from WYLD" at bounding box center [693, 175] width 159 height 159
click at [864, 217] on img "Open page for Petra Moroccan Mints from Kiva Confections" at bounding box center [865, 175] width 159 height 159
click at [1037, 162] on img "Open page for Grapes n' Cream Solventless Gummies from PLUS" at bounding box center [1037, 175] width 159 height 159
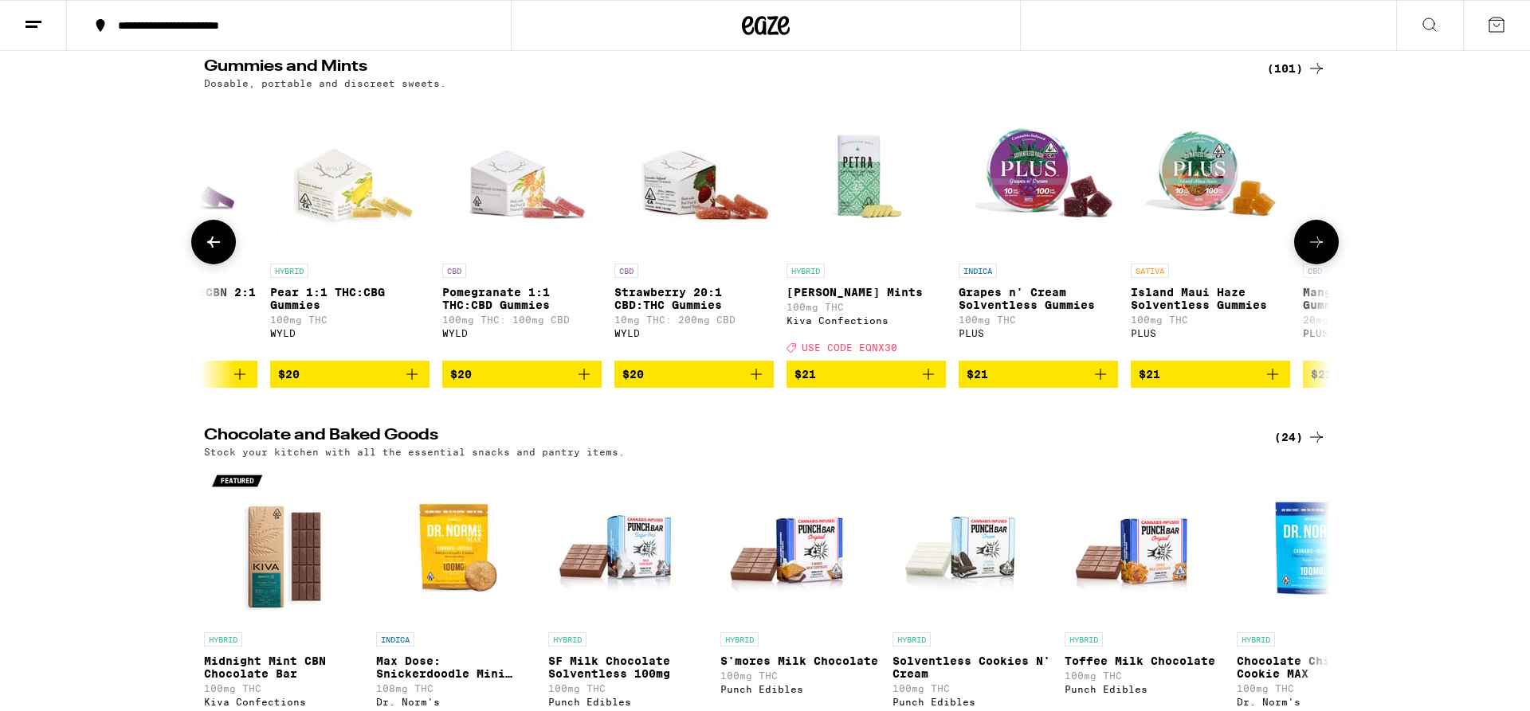
click at [1053, 174] on img "Open page for Grapes n' Cream Solventless Gummies from PLUS" at bounding box center [1037, 175] width 159 height 159
click at [1237, 191] on img "Open page for Island Maui Haze Solventless Gummies from PLUS" at bounding box center [1209, 175] width 159 height 159
click at [1317, 245] on icon at bounding box center [1316, 242] width 13 height 11
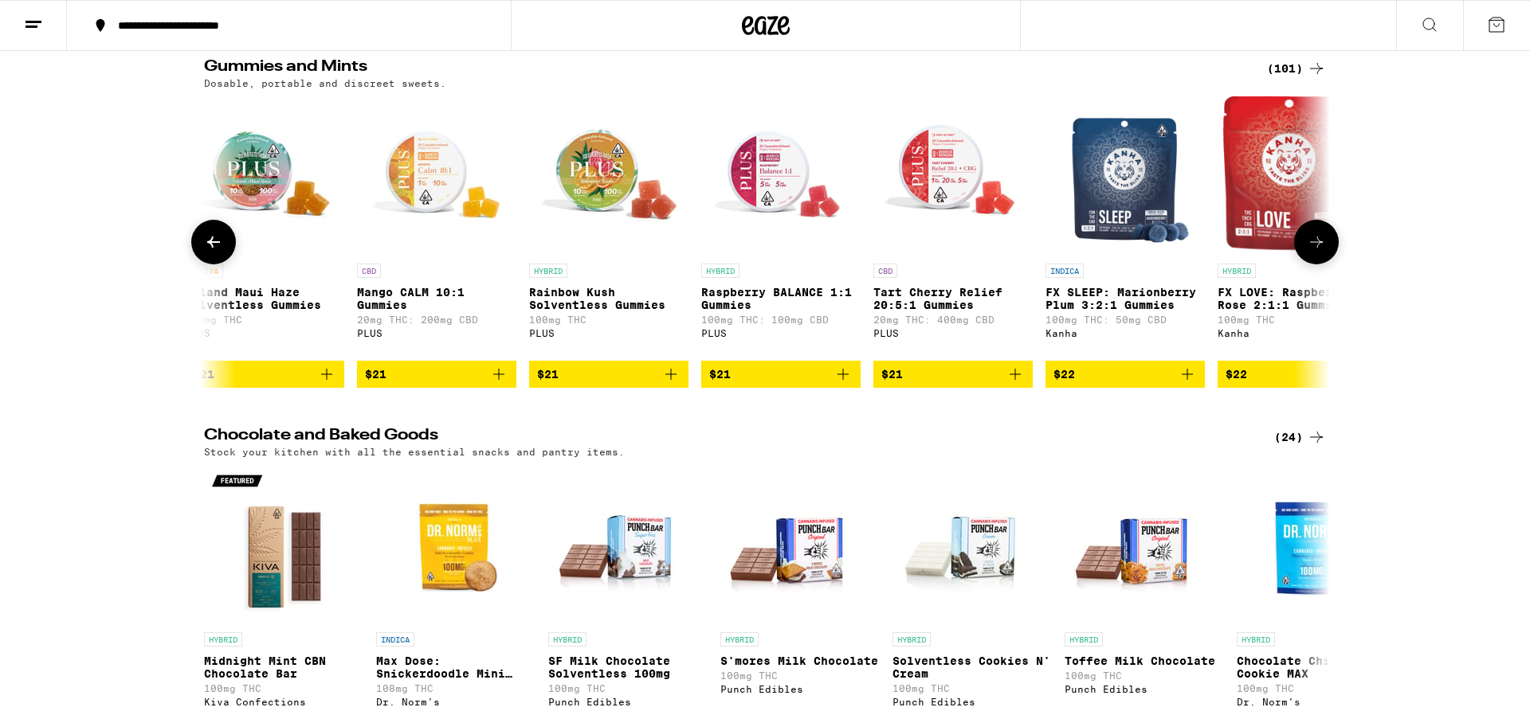
scroll to position [0, 13271]
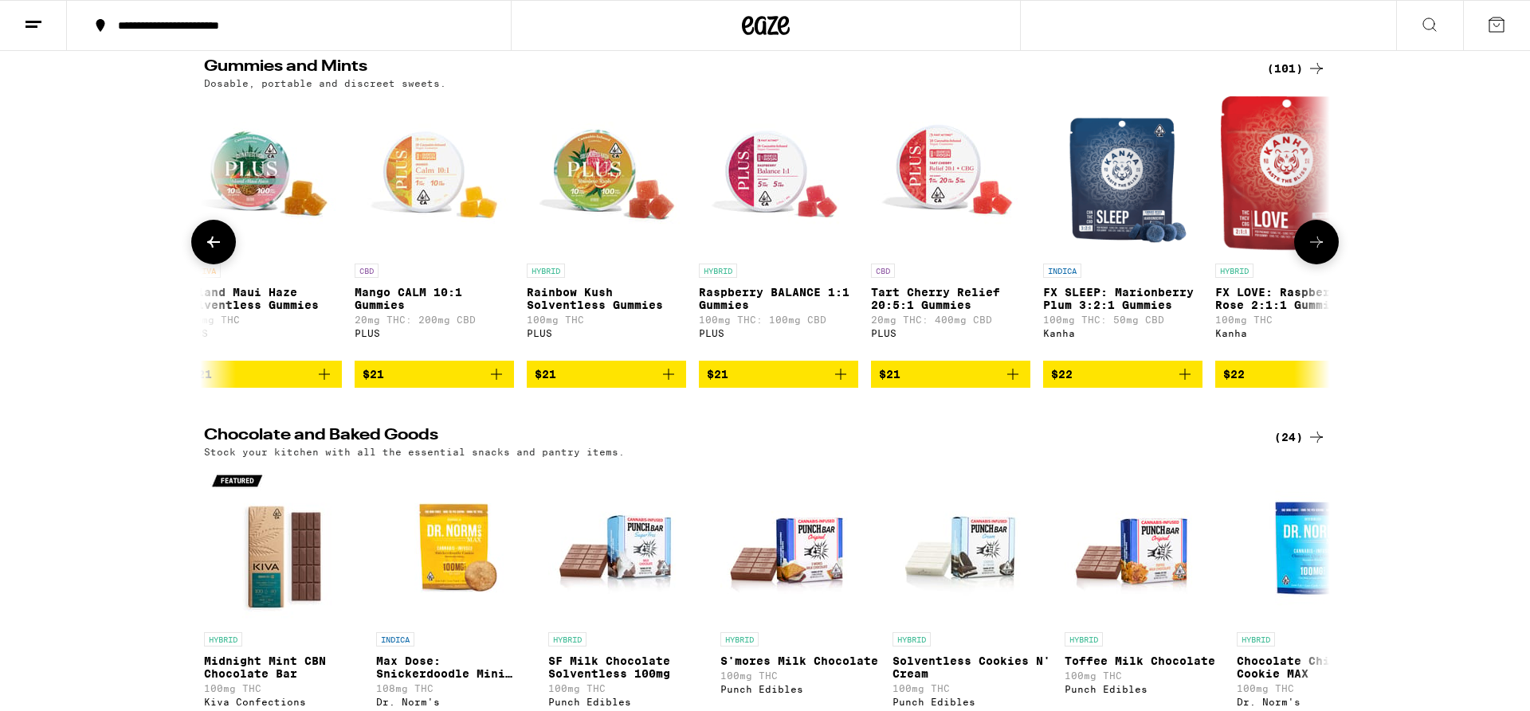
click at [405, 182] on img "Open page for Mango CALM 10:1 Gummies from PLUS" at bounding box center [433, 175] width 159 height 159
click at [592, 179] on img "Open page for Rainbow Kush Solventless Gummies from PLUS" at bounding box center [606, 175] width 159 height 159
click at [770, 170] on img "Open page for Raspberry BALANCE 1:1 Gummies from PLUS" at bounding box center [778, 175] width 159 height 159
click at [783, 168] on img "Open page for Raspberry BALANCE 1:1 Gummies from PLUS" at bounding box center [778, 175] width 159 height 159
click at [960, 166] on img "Open page for Tart Cherry Relief 20:5:1 Gummies from PLUS" at bounding box center [950, 175] width 159 height 159
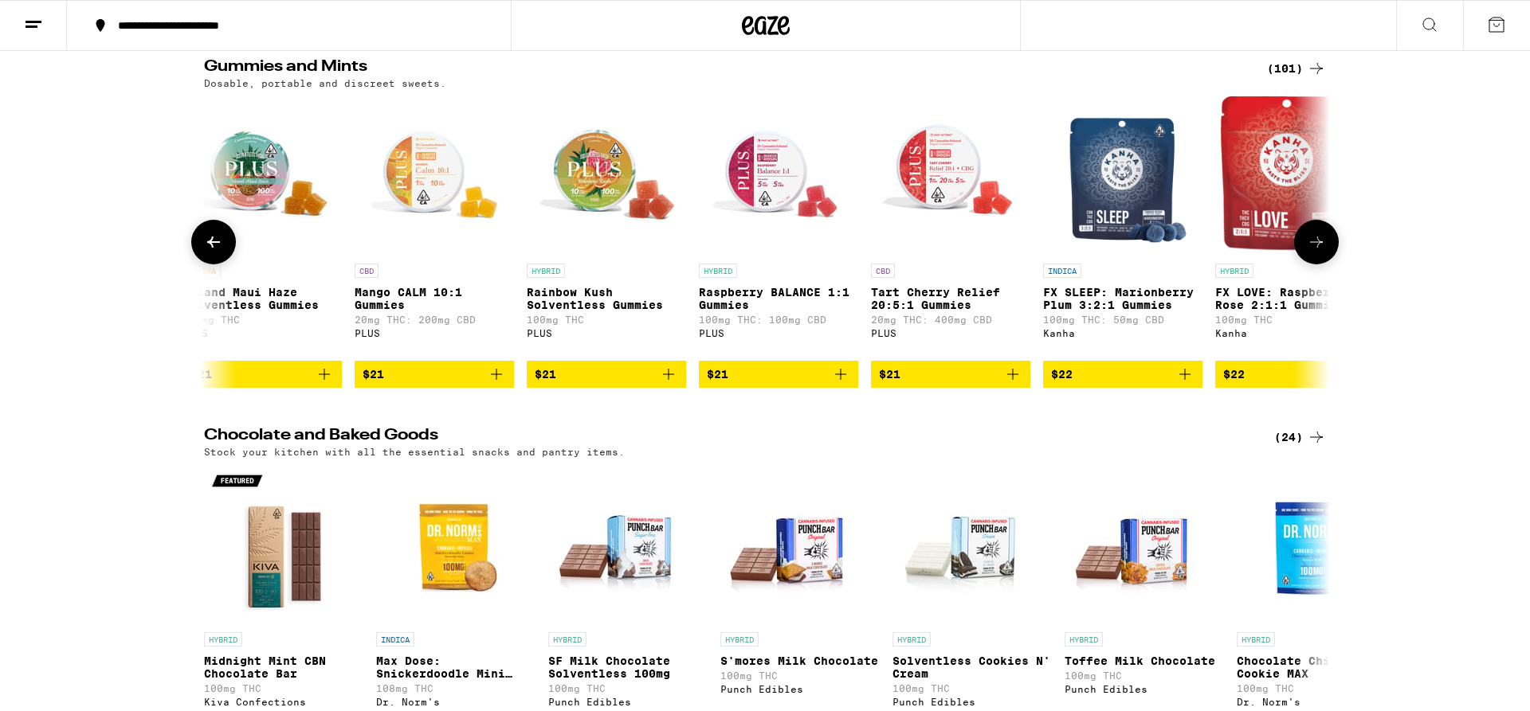
click at [1122, 161] on img "Open page for FX SLEEP: Marionberry Plum 3:2:1 Gummies from Kanha" at bounding box center [1122, 175] width 133 height 159
click at [1264, 194] on img "Open page for FX LOVE: Raspberry Rose 2:1:1 Gummies from Kanha" at bounding box center [1294, 175] width 149 height 159
click at [1310, 251] on icon at bounding box center [1315, 242] width 19 height 19
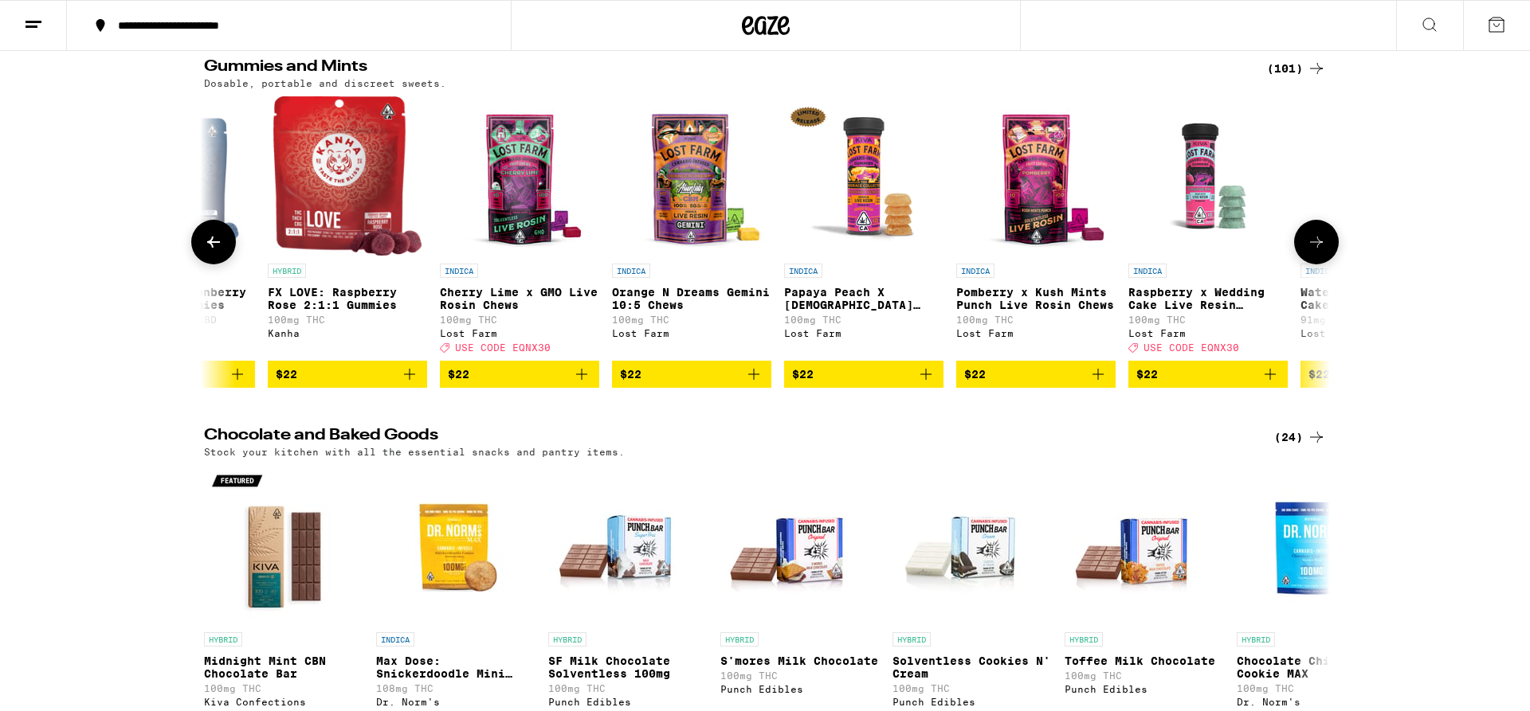
scroll to position [0, 14219]
click at [320, 210] on img "Open page for FX LOVE: Raspberry Rose 2:1:1 Gummies from Kanha" at bounding box center [346, 175] width 149 height 159
click at [516, 182] on img "Open page for Cherry Lime x GMO Live Rosin Chews from Lost Farm" at bounding box center [518, 175] width 159 height 159
click at [707, 183] on img "Open page for Orange N Dreams Gemini 10:5 Chews from Lost Farm" at bounding box center [690, 175] width 159 height 159
click at [876, 179] on img "Open page for Papaya Peach X Hindu Kush Resin 100mg from Lost Farm" at bounding box center [862, 175] width 159 height 159
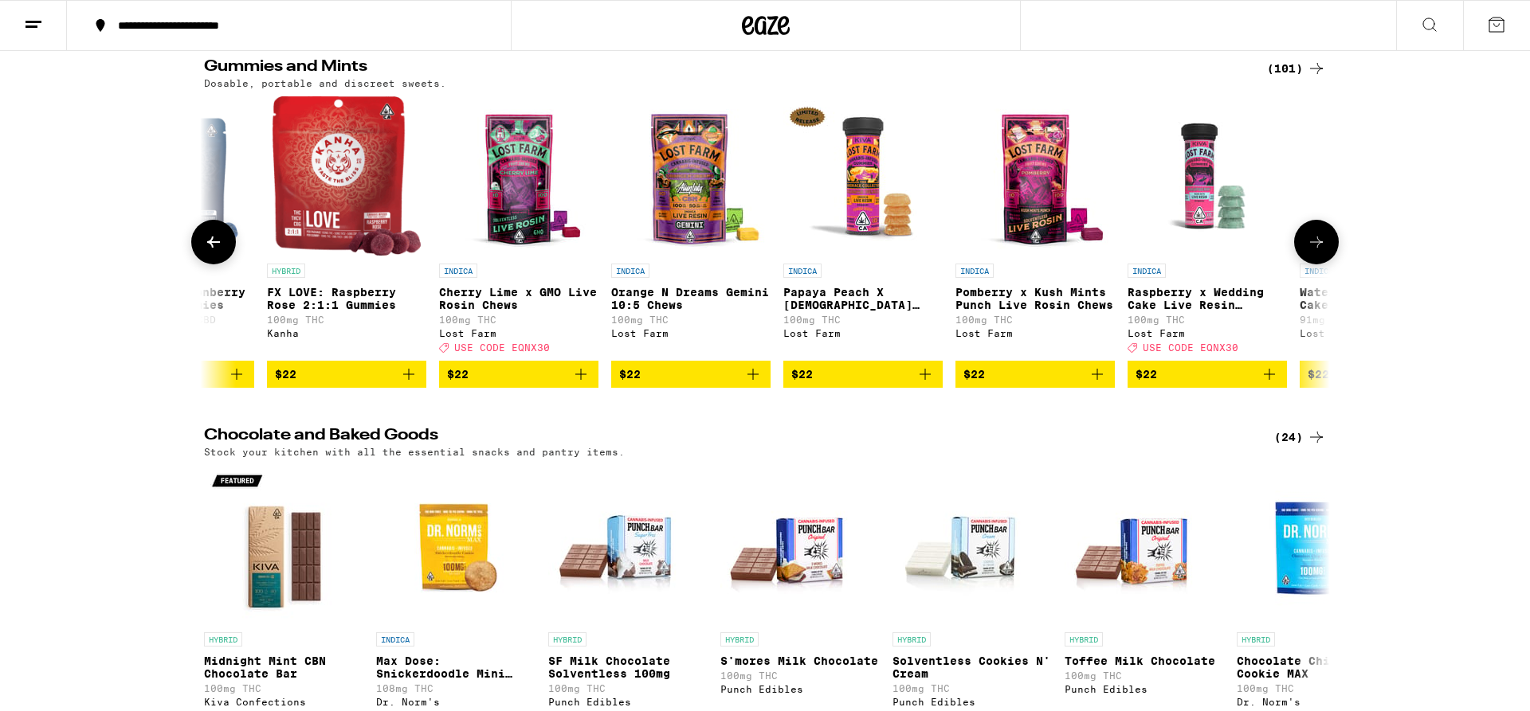
click at [1044, 178] on img "Open page for Pomberry x Kush Mints Punch Live Rosin Chews from Lost Farm" at bounding box center [1034, 175] width 159 height 159
click at [1216, 178] on img "Open page for Raspberry x Wedding Cake Live Resin Gummies from Lost Farm" at bounding box center [1206, 175] width 159 height 159
click at [1318, 252] on icon at bounding box center [1315, 242] width 19 height 19
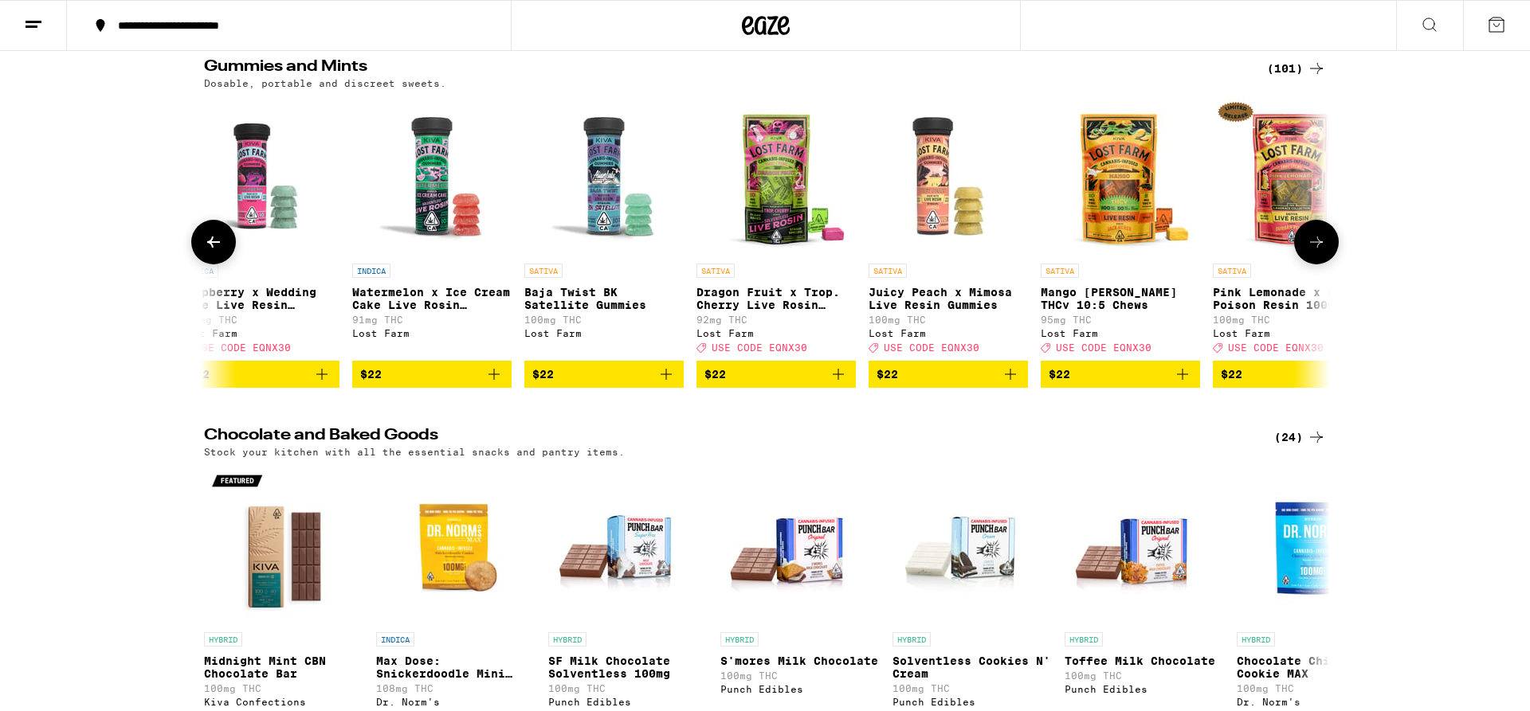
scroll to position [0, 15167]
click at [449, 182] on img "Open page for Watermelon x Ice Cream Cake Live Rosin Gummies from Lost Farm" at bounding box center [430, 175] width 159 height 159
click at [194, 241] on button at bounding box center [213, 242] width 45 height 45
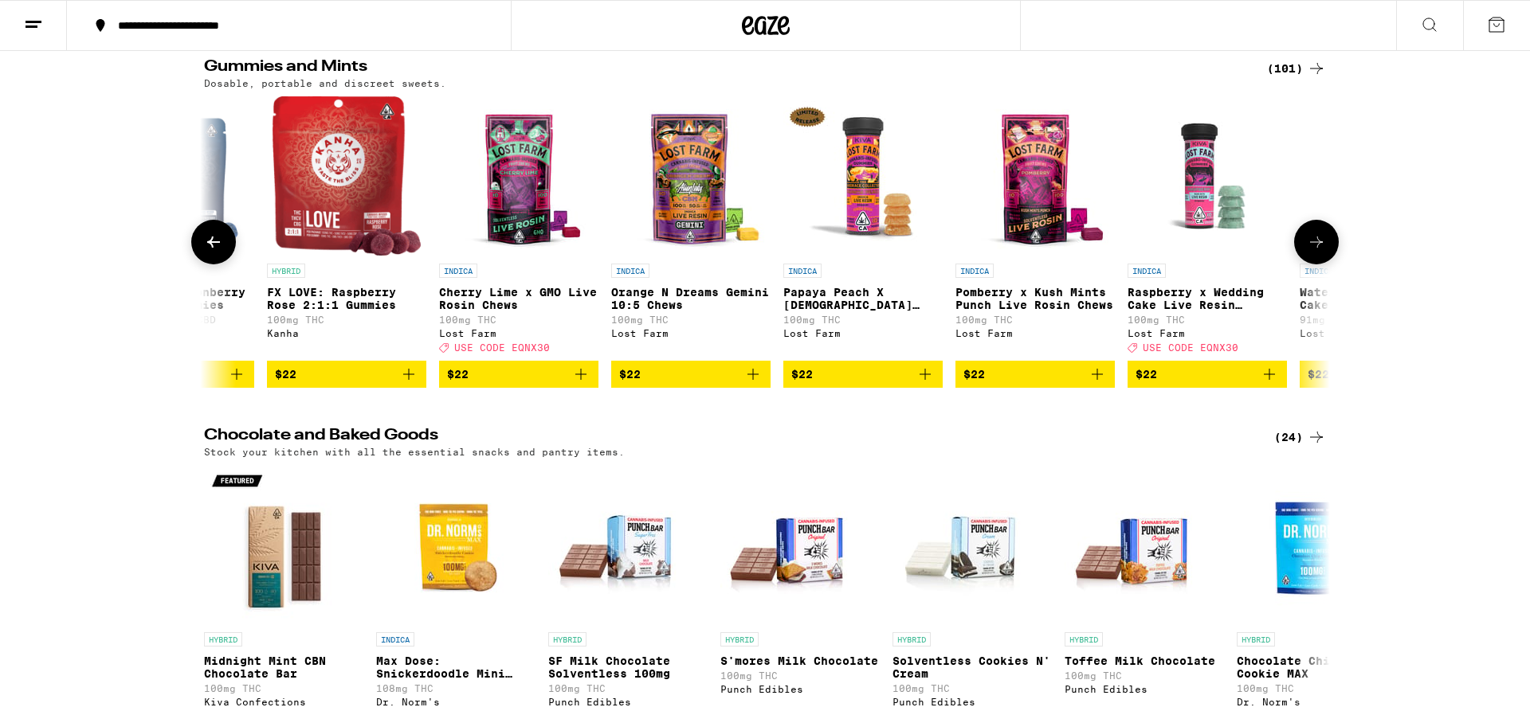
click at [194, 241] on button at bounding box center [213, 242] width 45 height 45
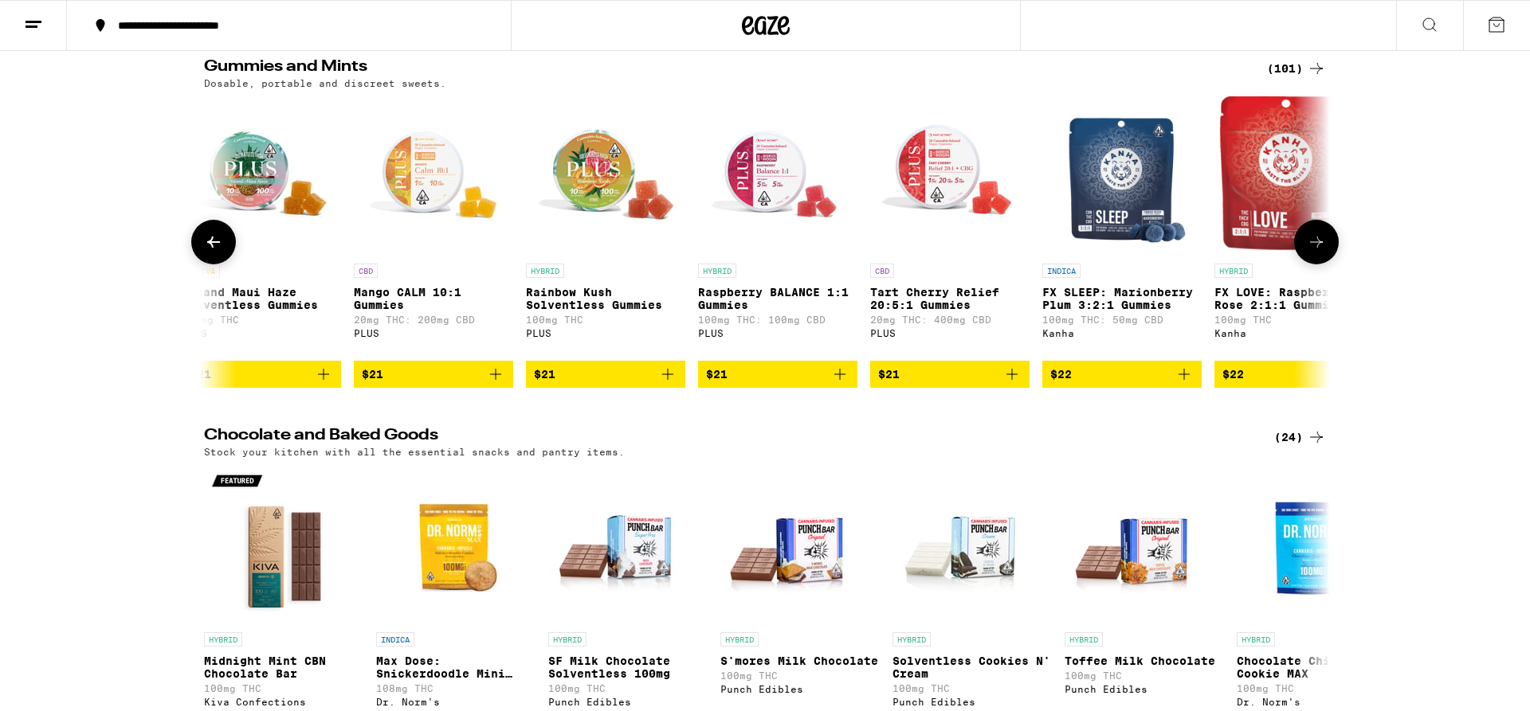
scroll to position [0, 13271]
click at [209, 241] on icon at bounding box center [213, 242] width 19 height 19
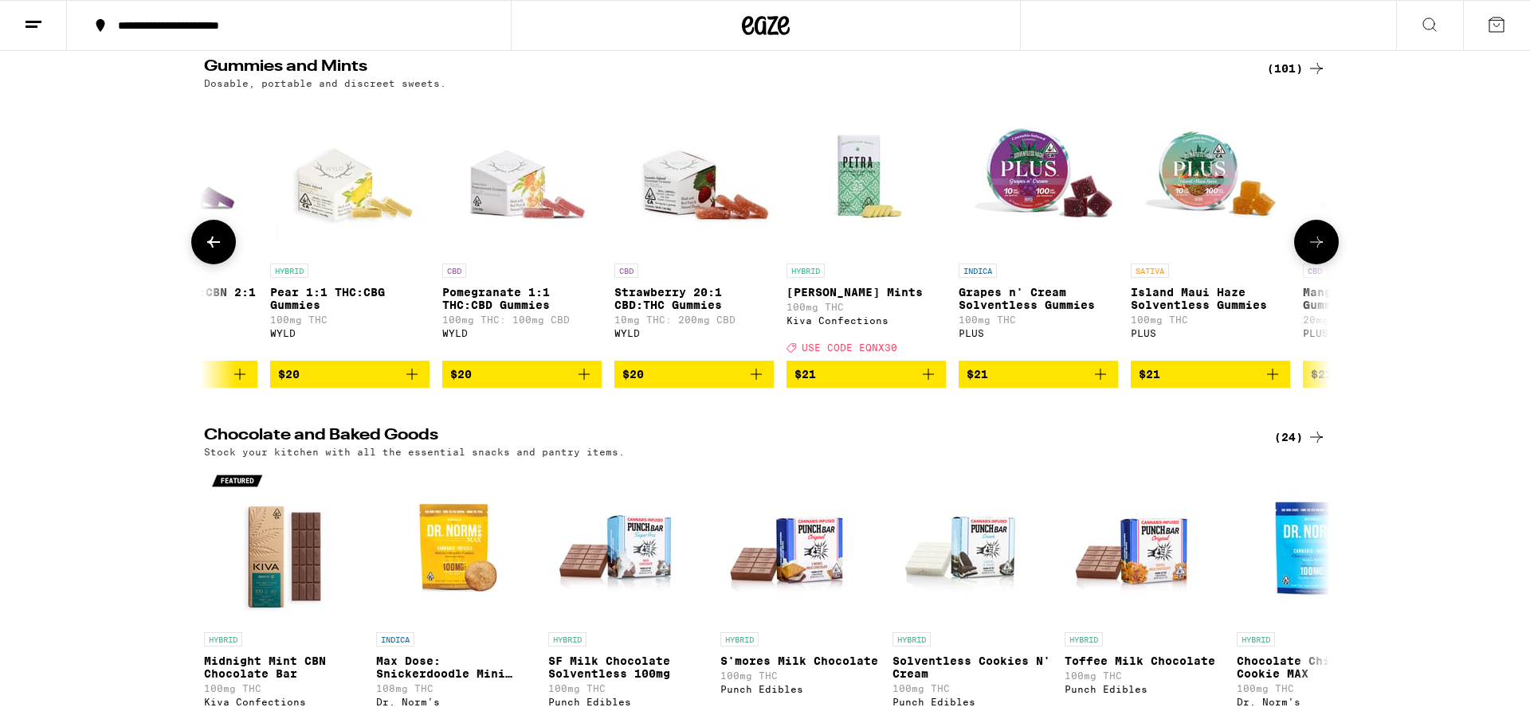
click at [209, 241] on icon at bounding box center [213, 242] width 19 height 19
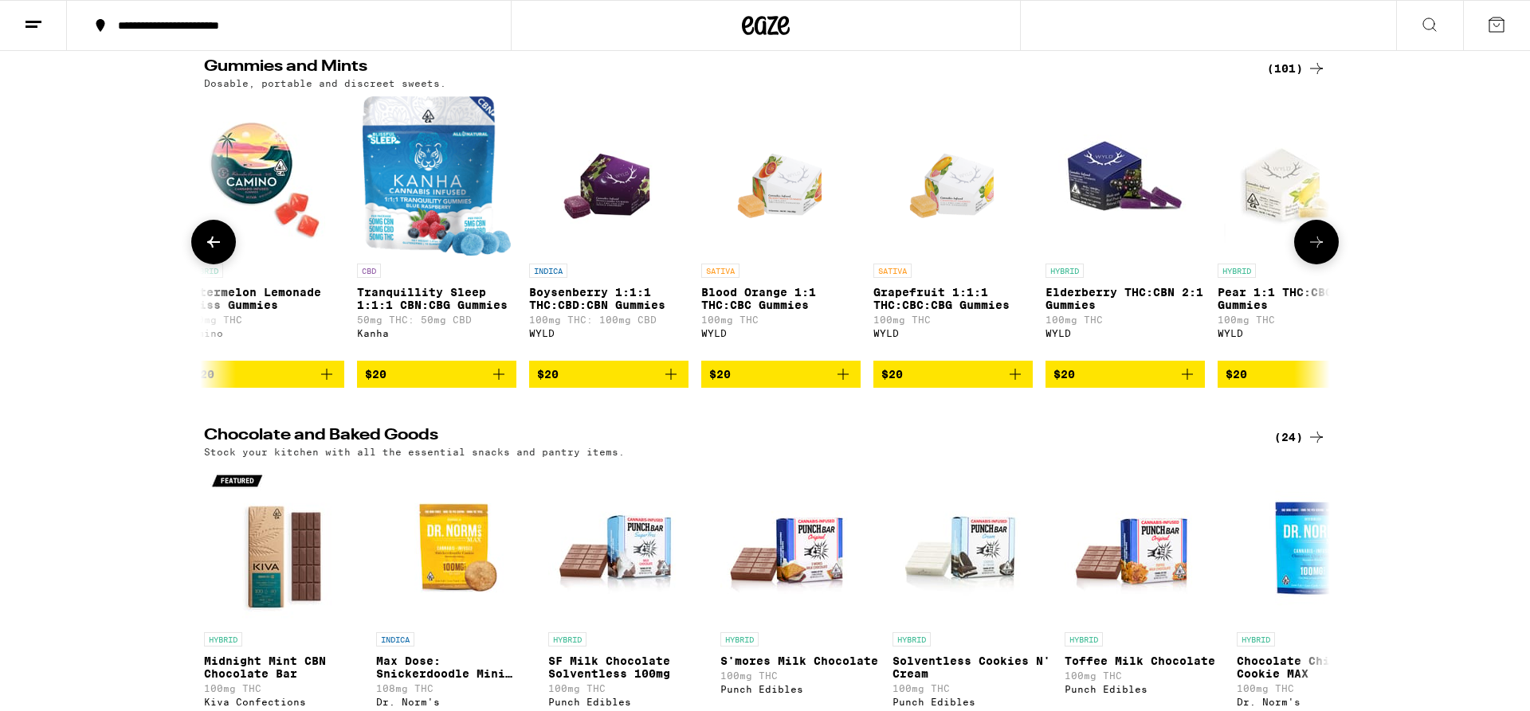
scroll to position [0, 11375]
click at [633, 178] on img "Open page for Boysenberry 1:1:1 THC:CBD:CBN Gummies from WYLD" at bounding box center [610, 175] width 114 height 159
